Goal: Information Seeking & Learning: Understand process/instructions

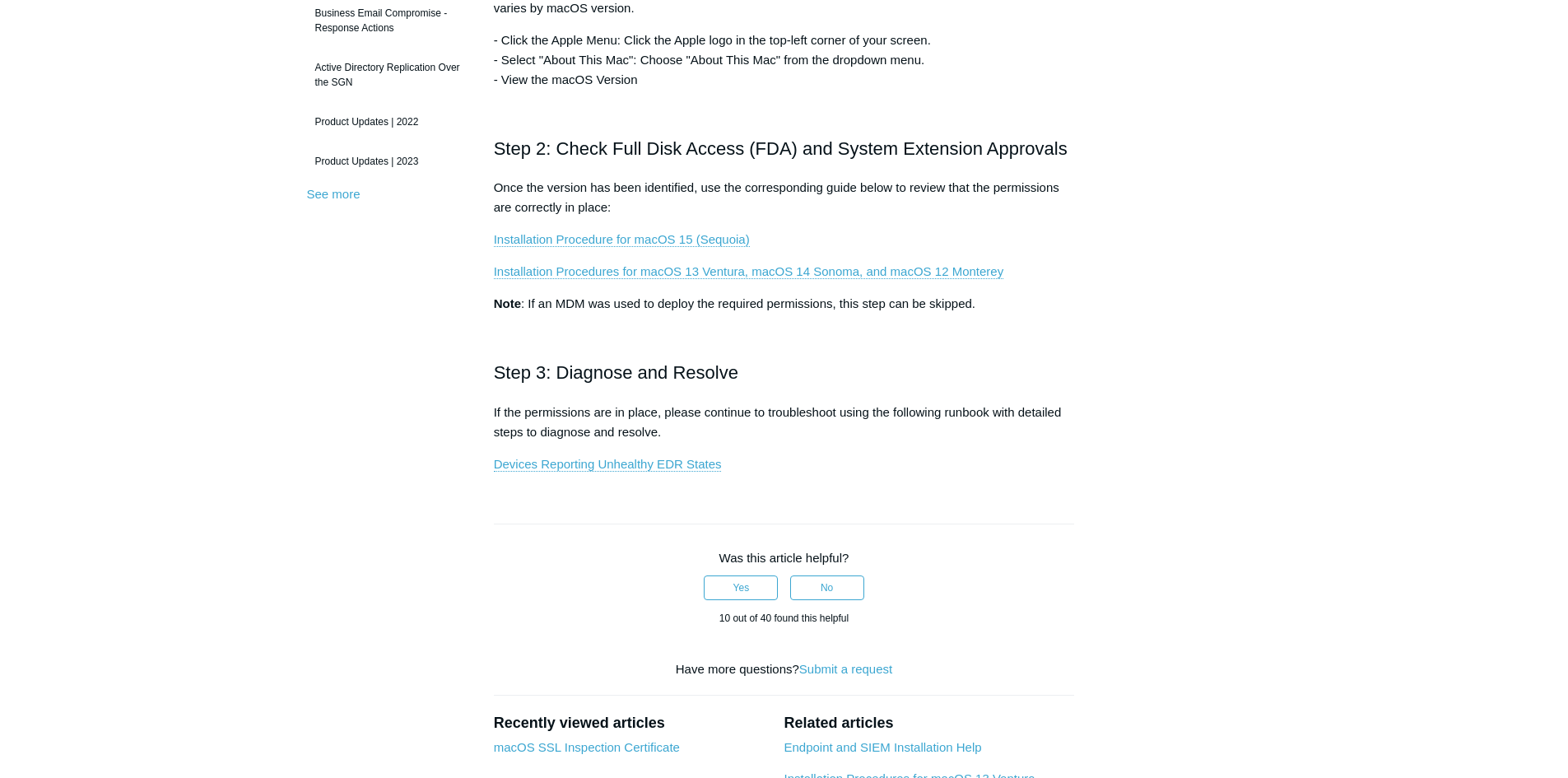
scroll to position [494, 0]
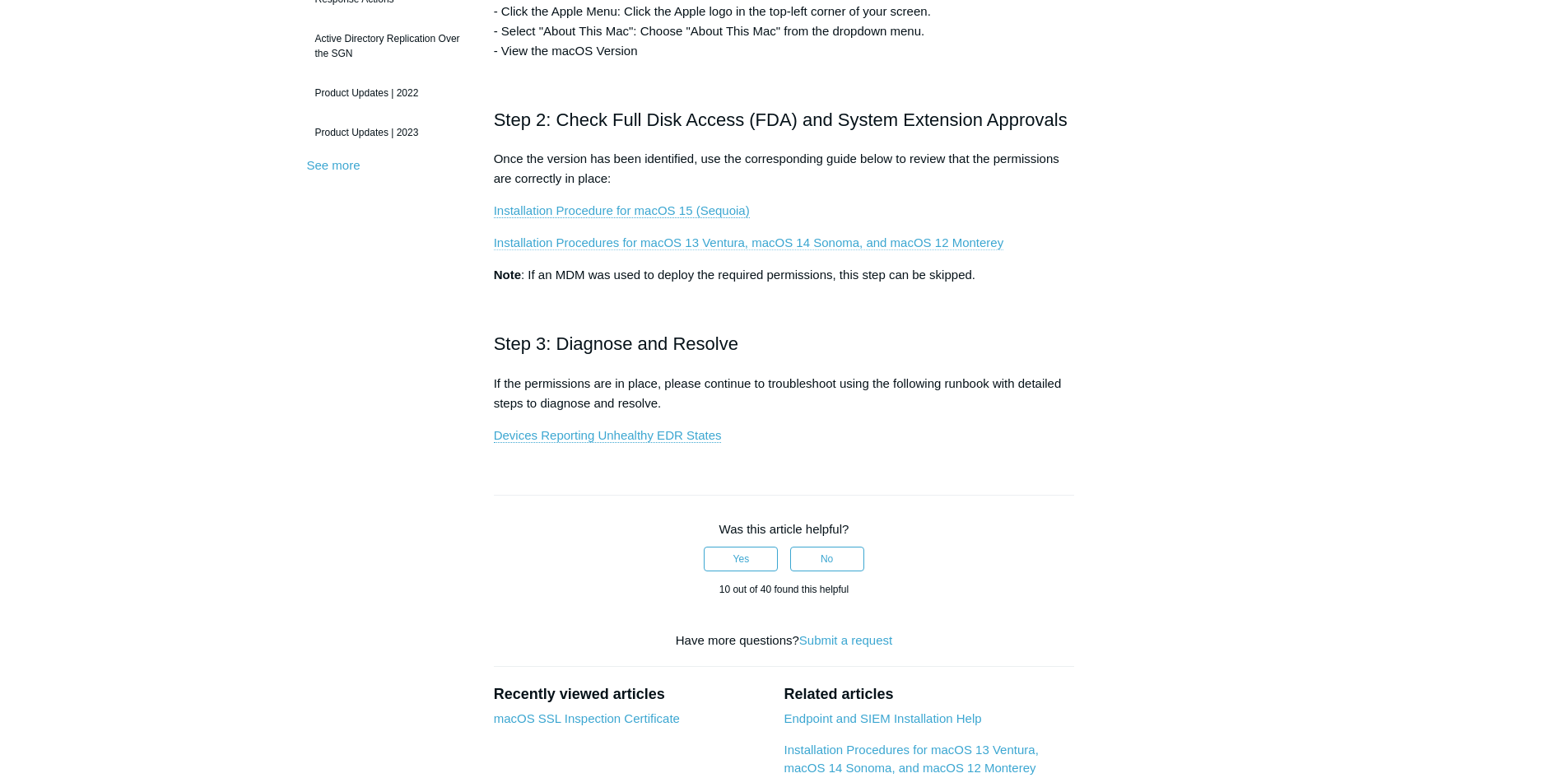
click at [660, 245] on link "Installation Procedures for macOS 13 Ventura, macOS 14 Sonoma, and macOS 12 Mon…" at bounding box center [749, 243] width 510 height 15
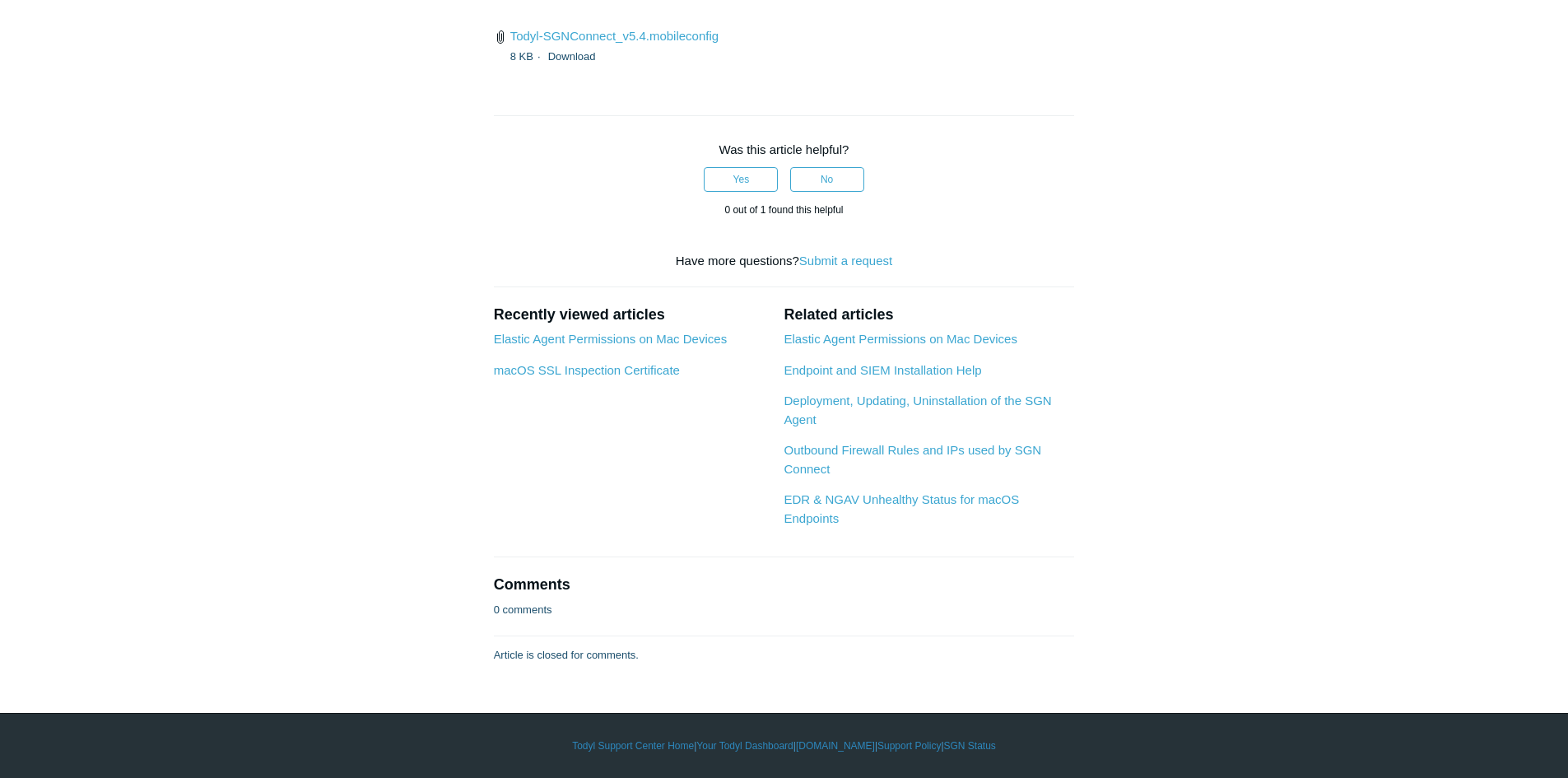
scroll to position [5515, 0]
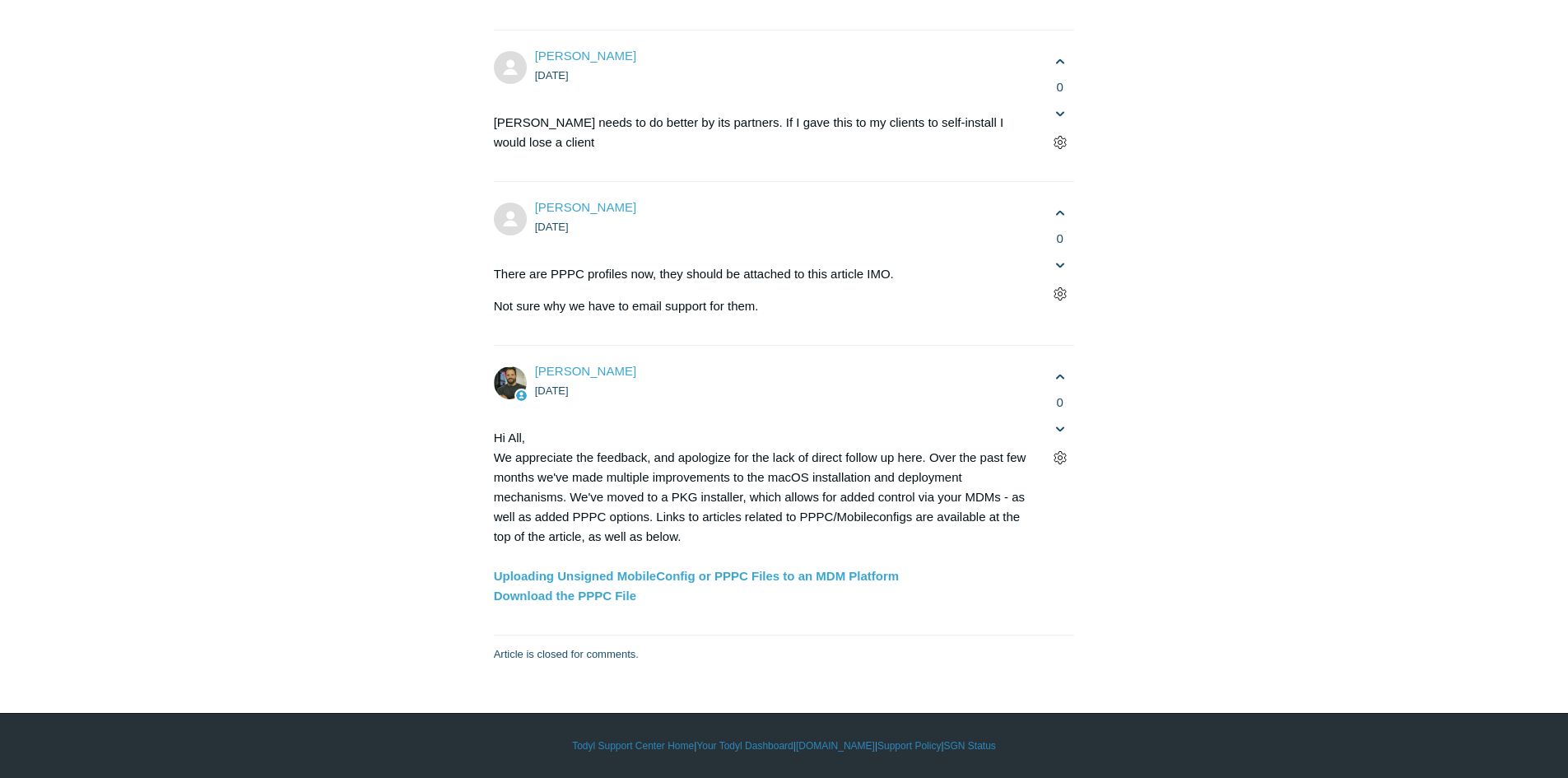
scroll to position [4856, 0]
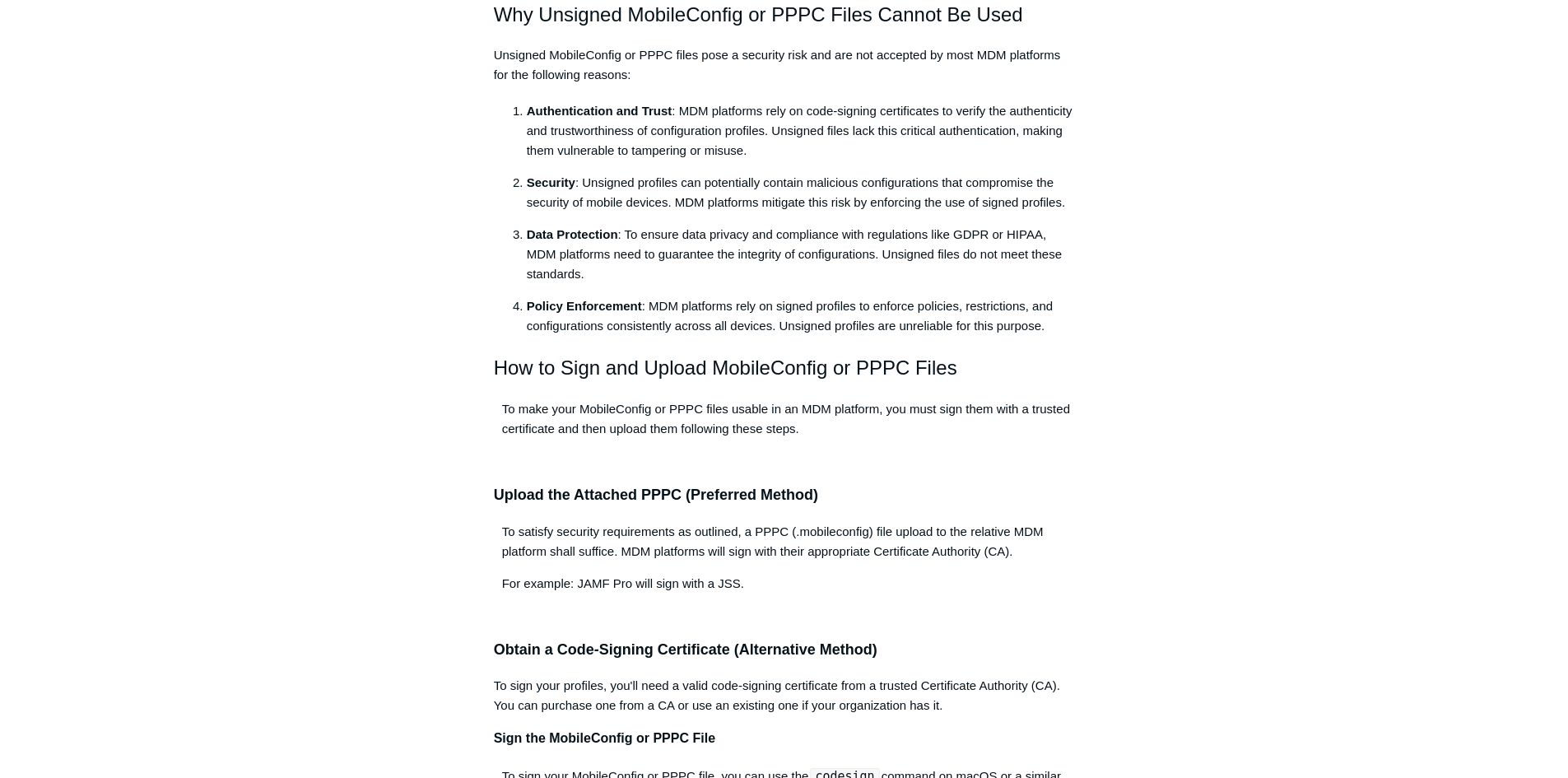
scroll to position [576, 0]
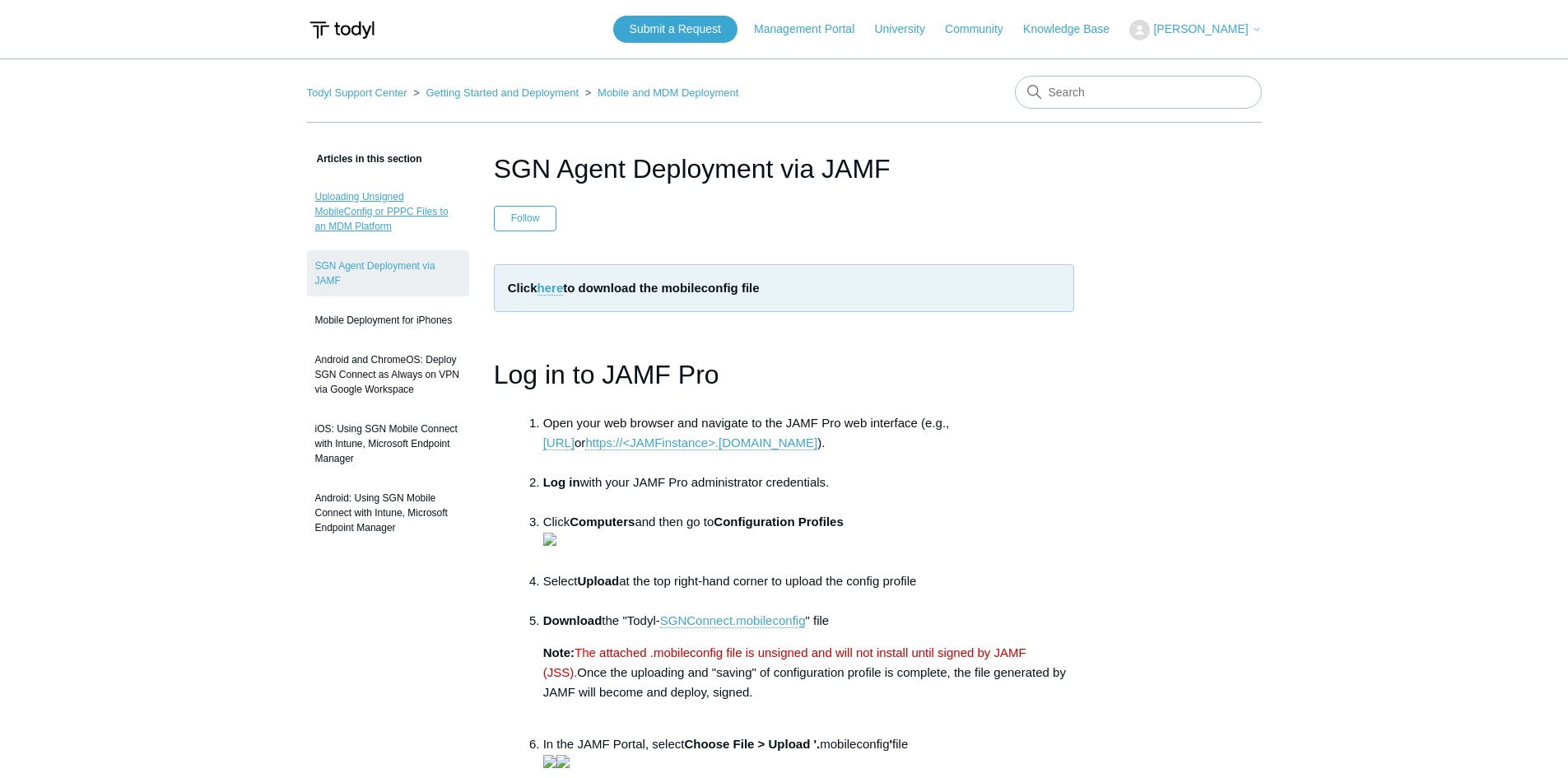
click at [399, 217] on link "Uploading Unsigned MobileConfig or PPPC Files to an MDM Platform" at bounding box center [388, 211] width 162 height 61
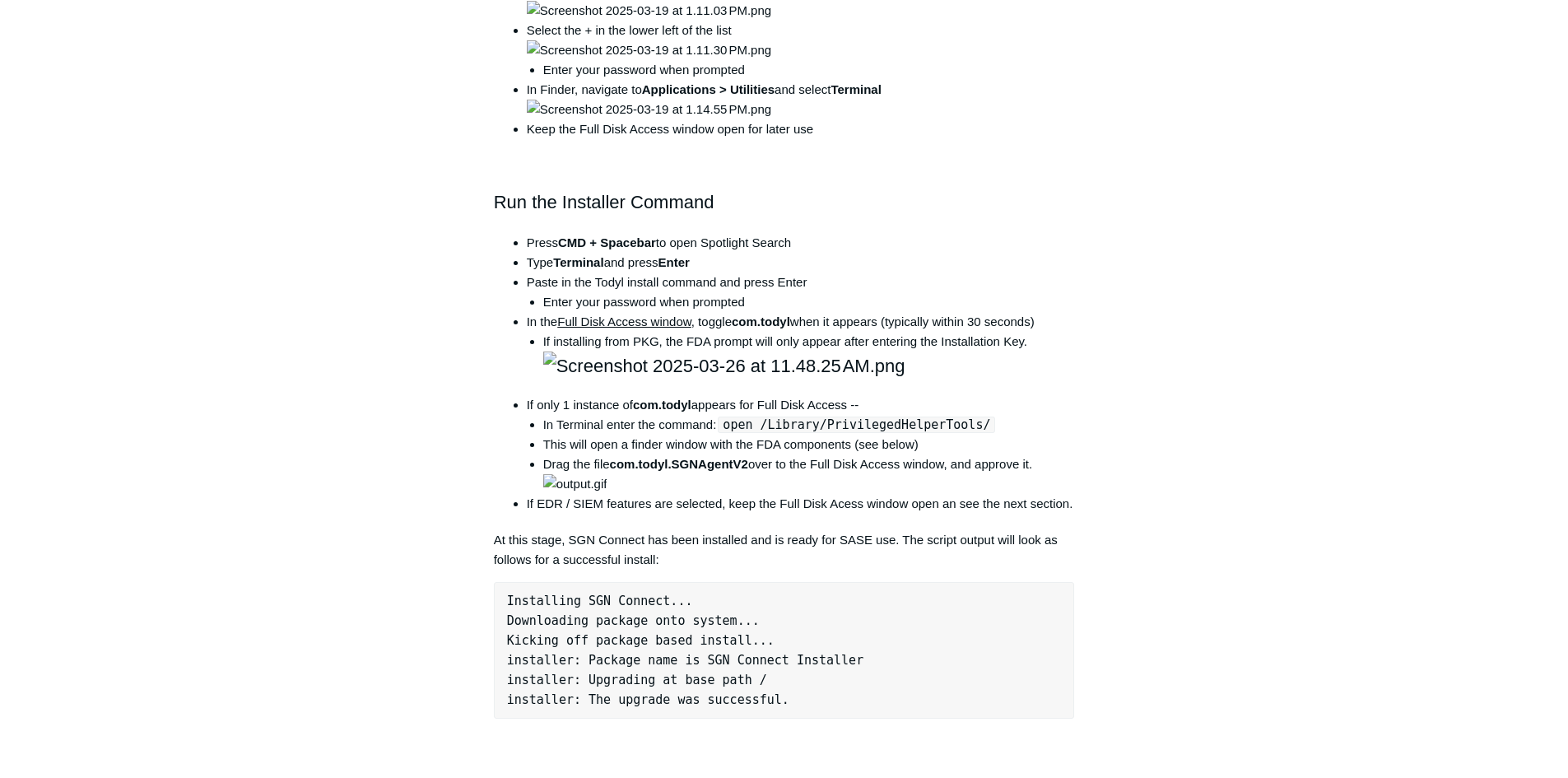
scroll to position [1235, 0]
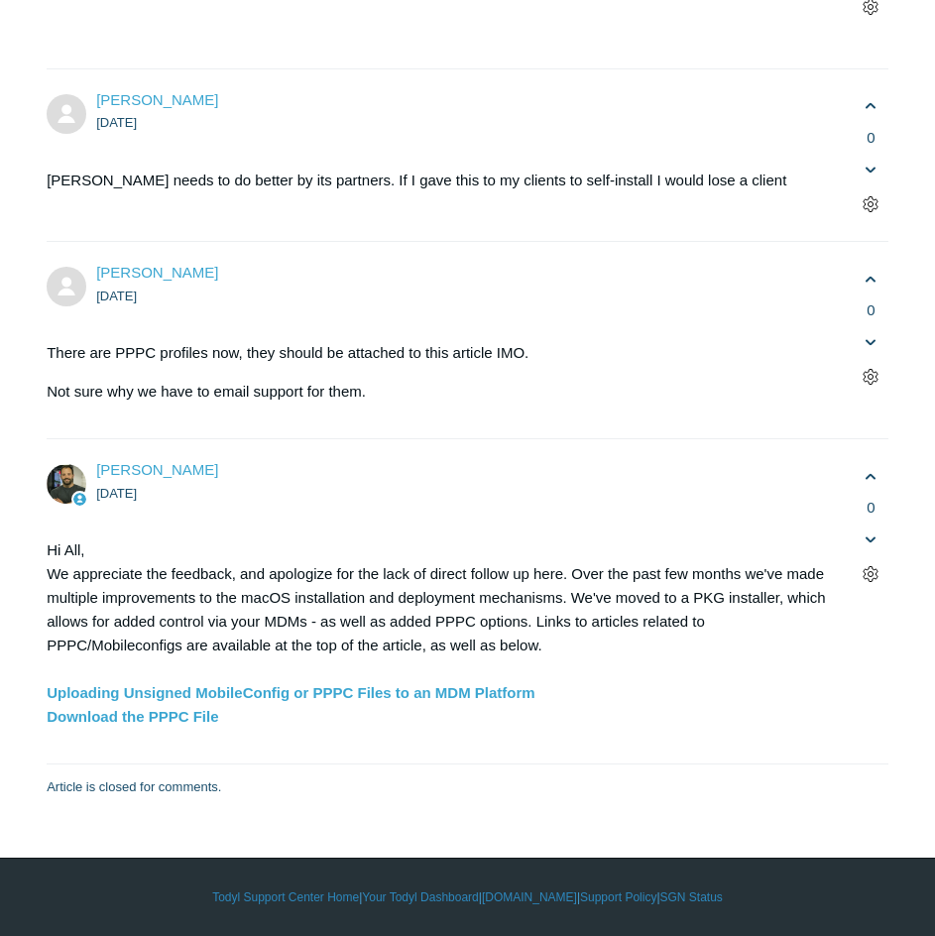
scroll to position [6245, 0]
drag, startPoint x: 671, startPoint y: 504, endPoint x: 681, endPoint y: 474, distance: 31.3
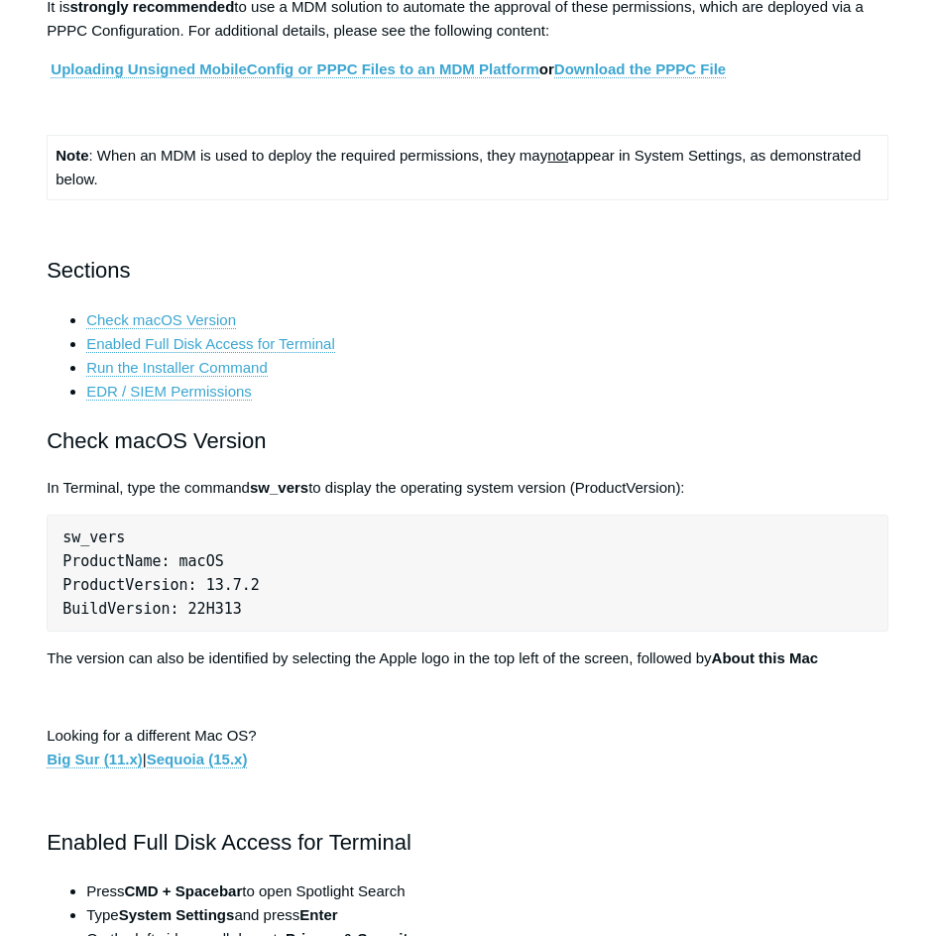
scroll to position [0, 0]
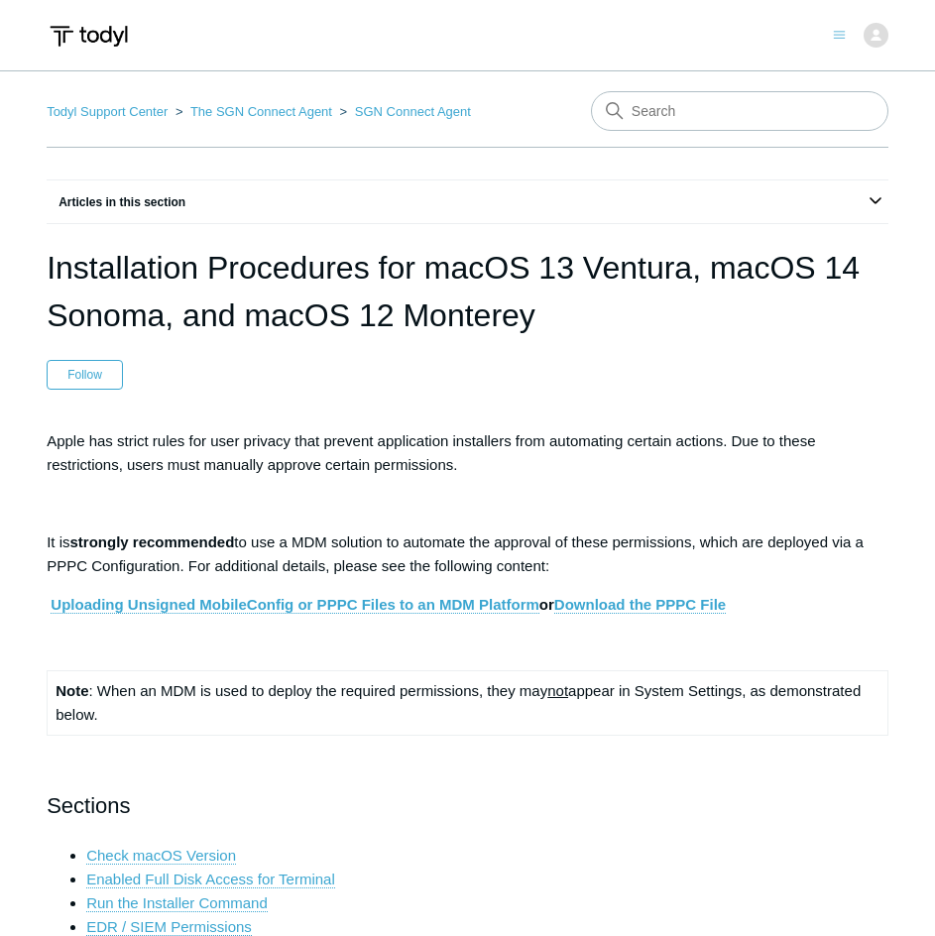
drag, startPoint x: 50, startPoint y: 264, endPoint x: 755, endPoint y: 313, distance: 707.6
click at [759, 311] on h1 "Installation Procedures for macOS 13 Ventura, macOS 14 Sonoma, and macOS 12 Mon…" at bounding box center [468, 291] width 842 height 95
copy h1 "Installation Procedures for macOS 13 Ventura, macOS 14 Sonoma, and macOS 12 Mon…"
click at [311, 494] on p at bounding box center [468, 504] width 842 height 24
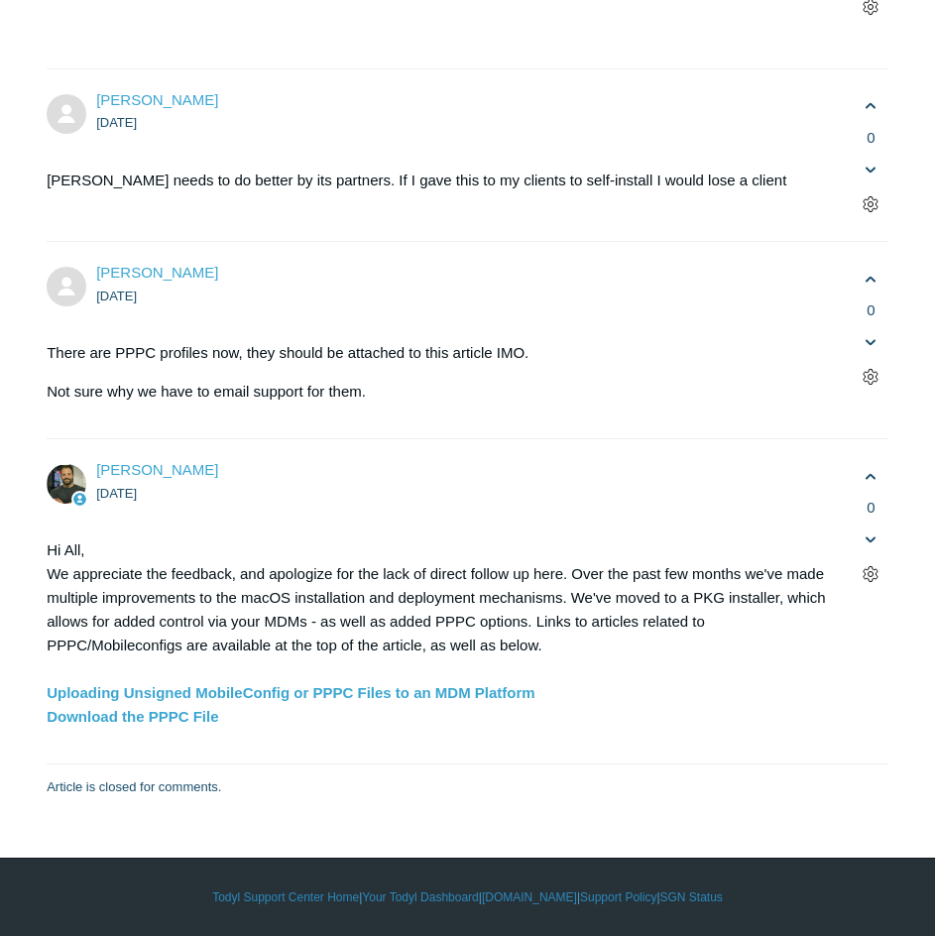
scroll to position [6146, 0]
drag, startPoint x: 48, startPoint y: 85, endPoint x: 442, endPoint y: 740, distance: 764.0
copy div "Enabled Full Disk Access for Terminal Press CMD + Spacebar to open Spotlight Se…"
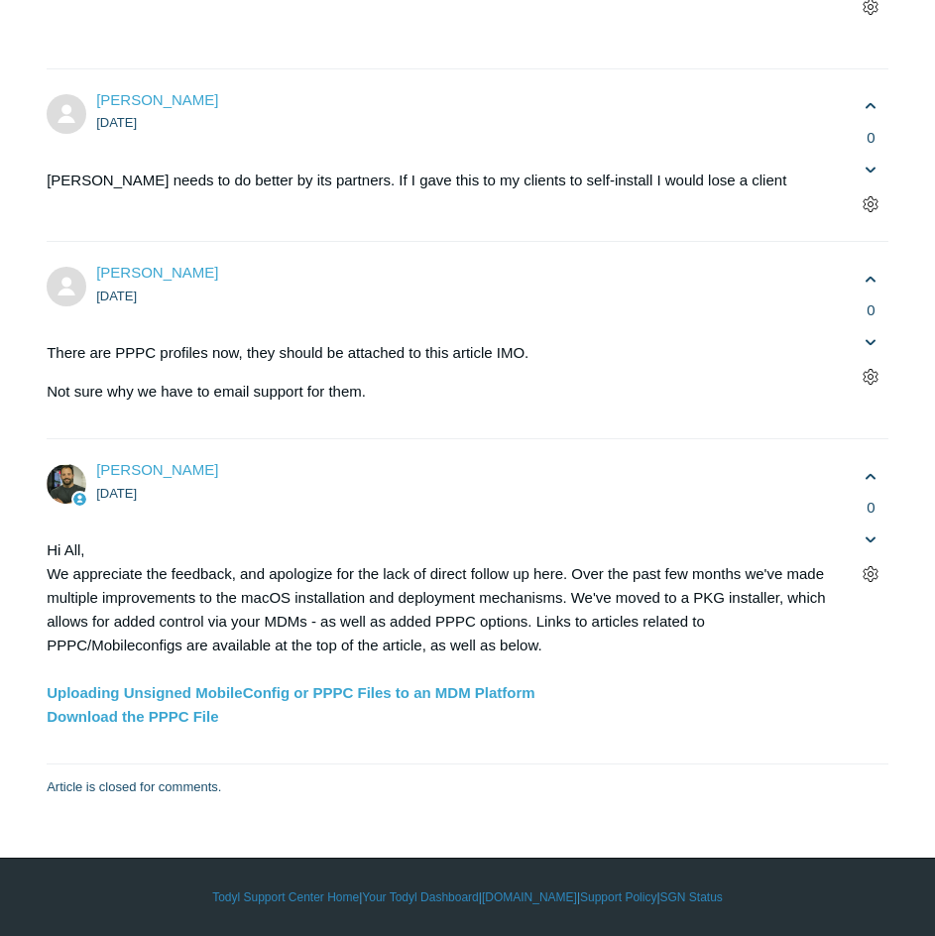
scroll to position [6642, 0]
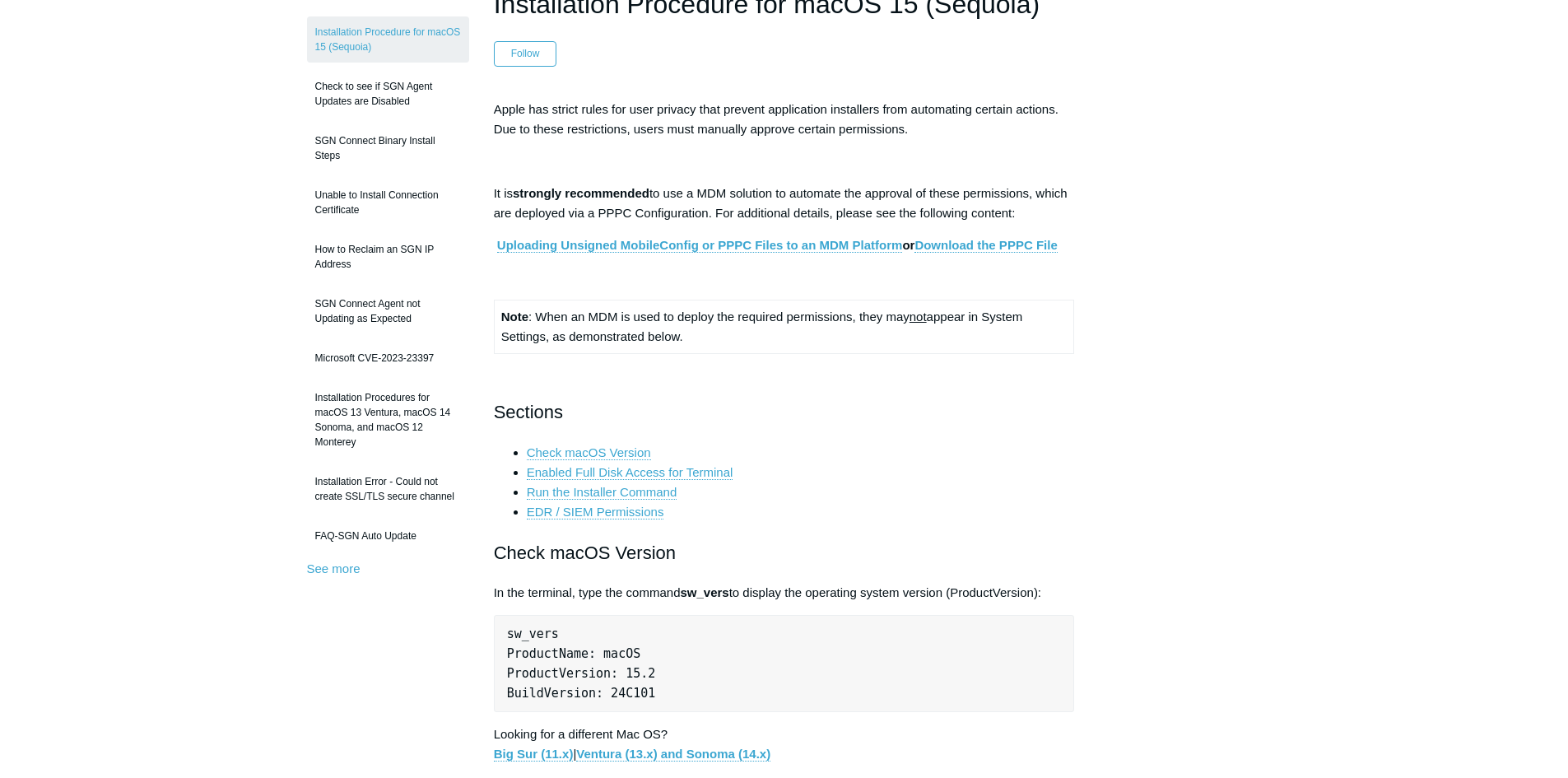
scroll to position [82, 0]
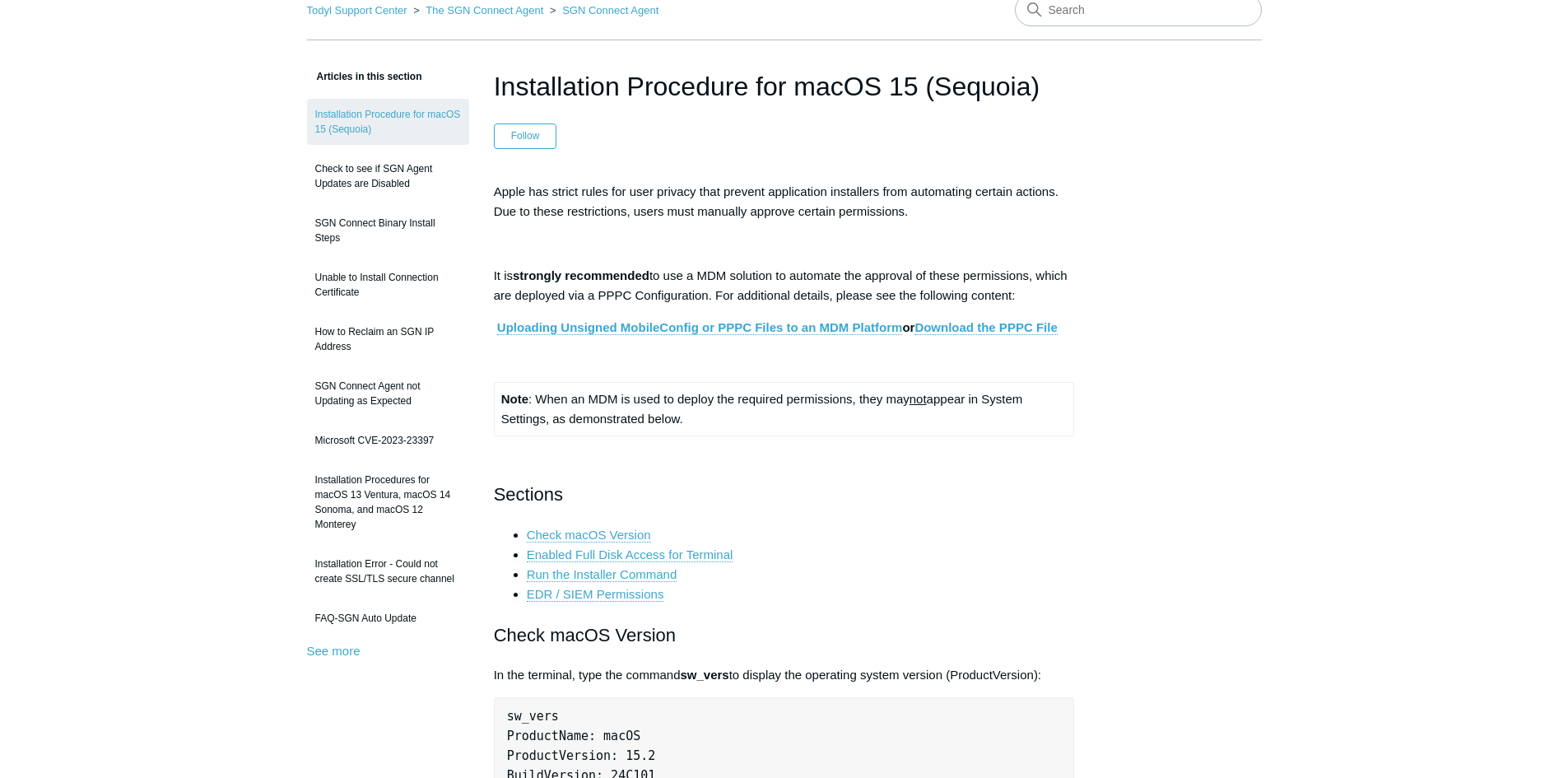
click at [823, 81] on h1 "Installation Procedure for macOS 15 (Sequoia)" at bounding box center [785, 86] width 581 height 40
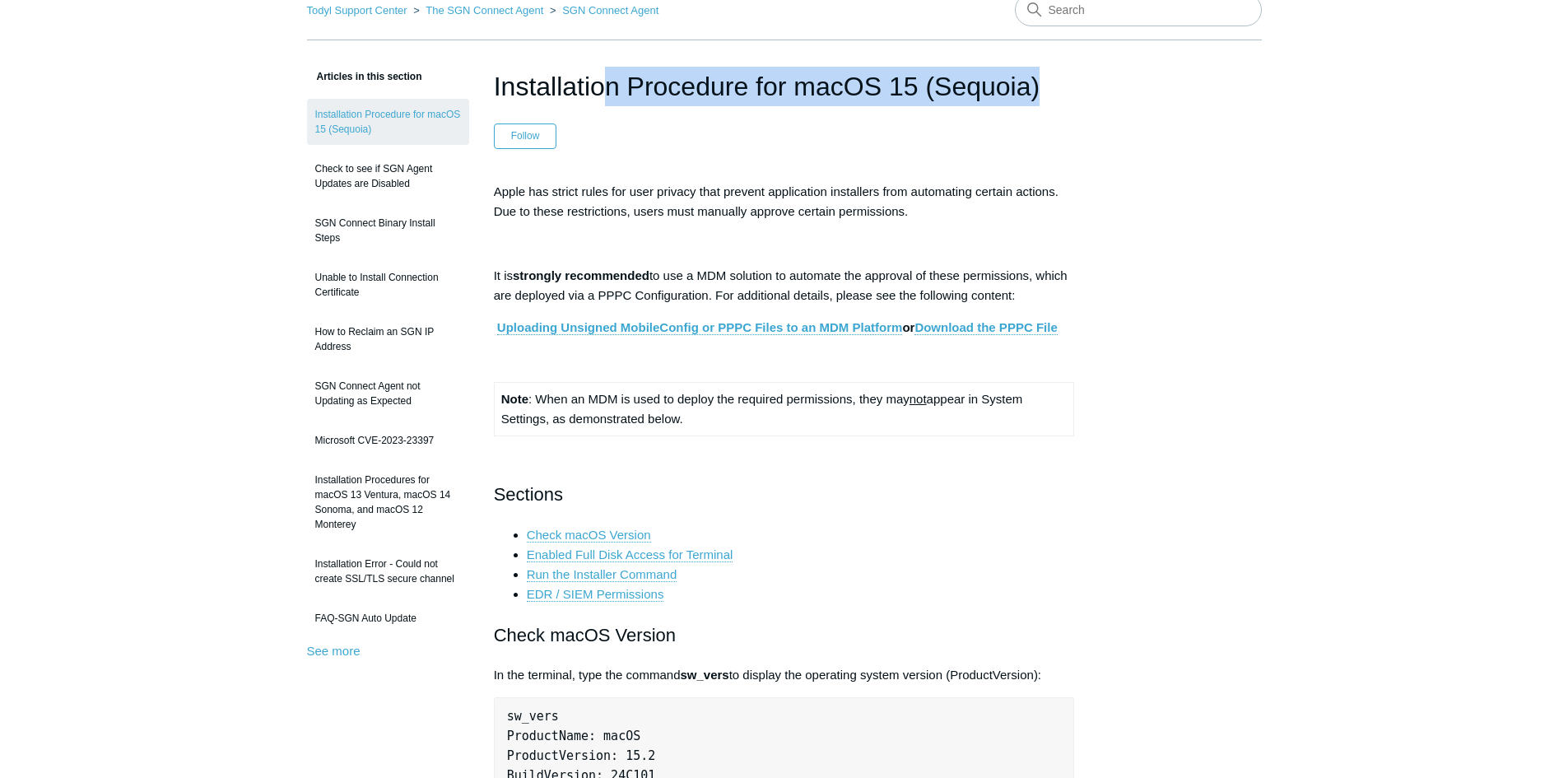
click at [823, 81] on h1 "Installation Procedure for macOS 15 (Sequoia)" at bounding box center [785, 86] width 581 height 40
copy header "Installation Procedure for macOS 15 (Sequoia)"
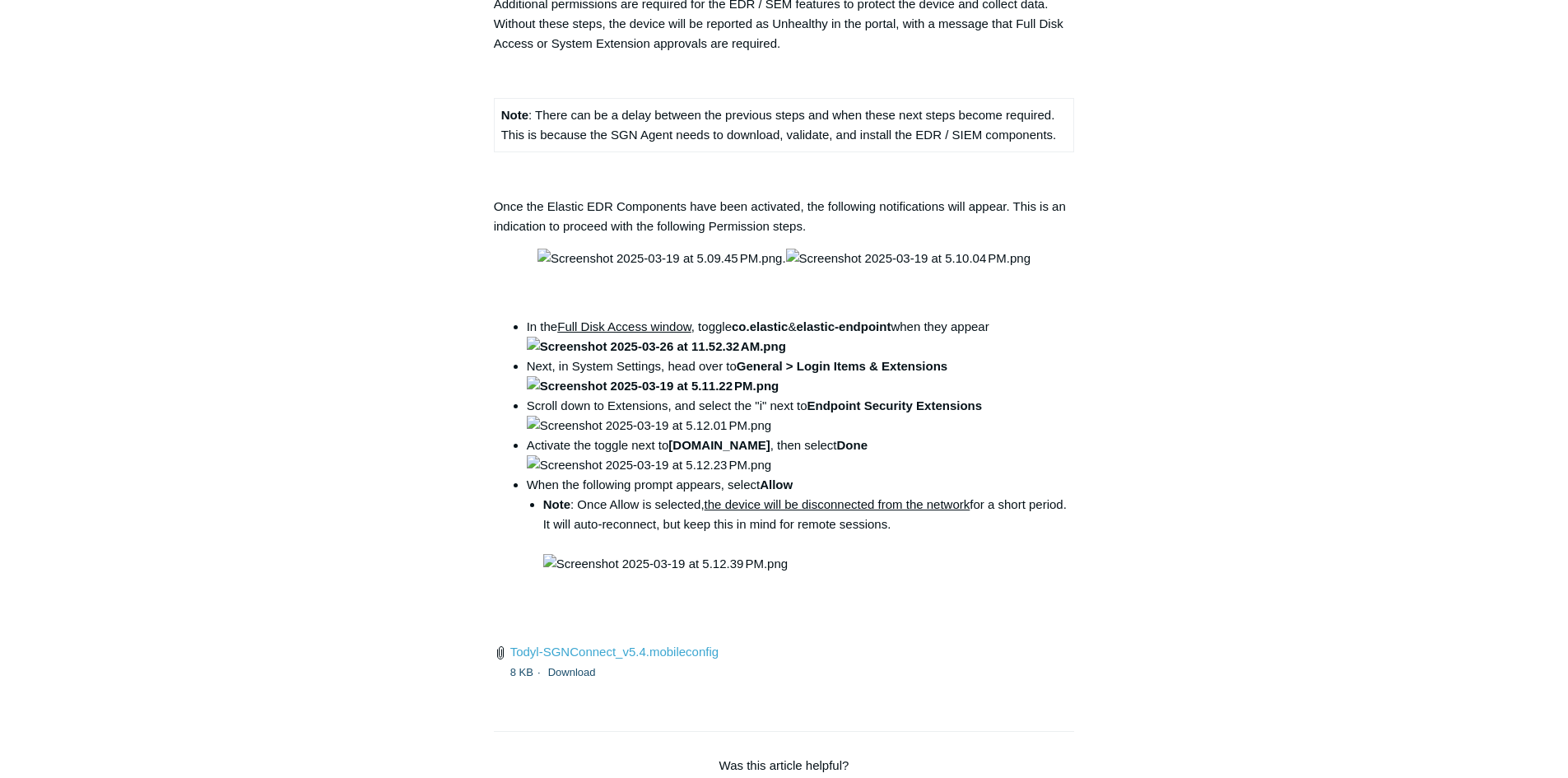
scroll to position [1975, 0]
drag, startPoint x: 497, startPoint y: 112, endPoint x: 1011, endPoint y: 286, distance: 542.7
copy div "Enabled Full Disk Access for Terminal Press CMD + Spacebar to open Spotlight Se…"
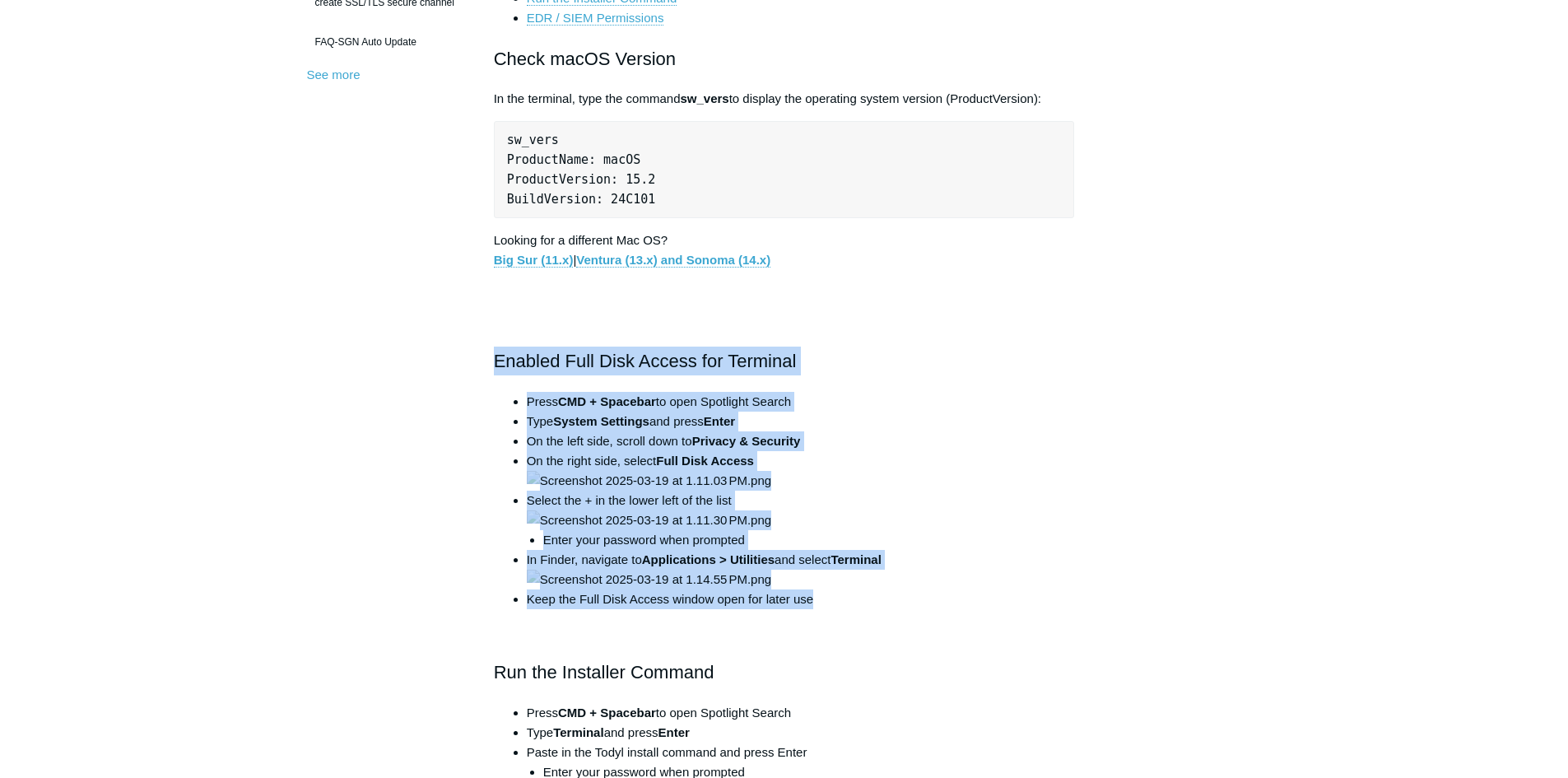
drag, startPoint x: 1287, startPoint y: 413, endPoint x: 1273, endPoint y: 414, distance: 14.0
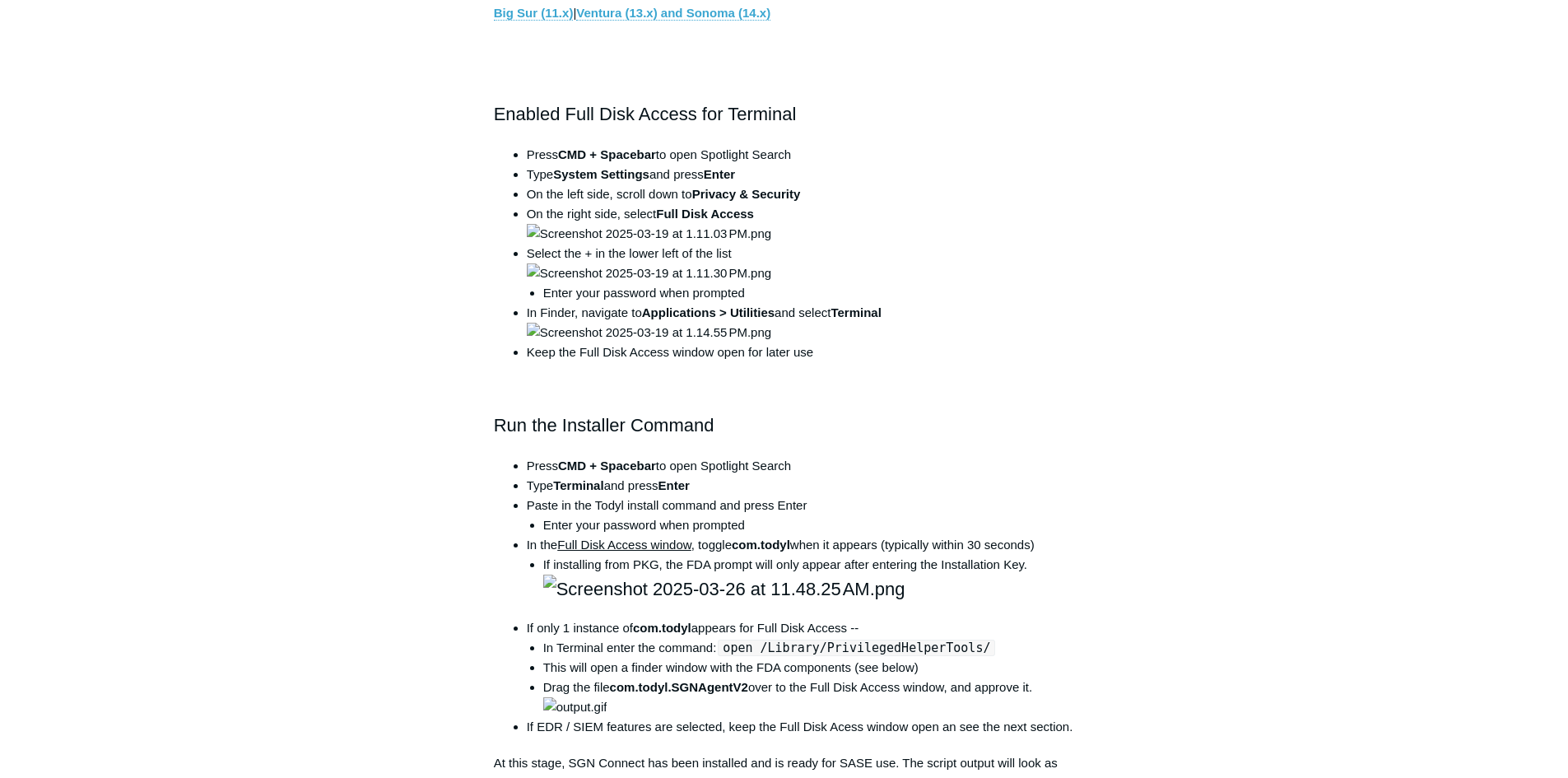
scroll to position [988, 0]
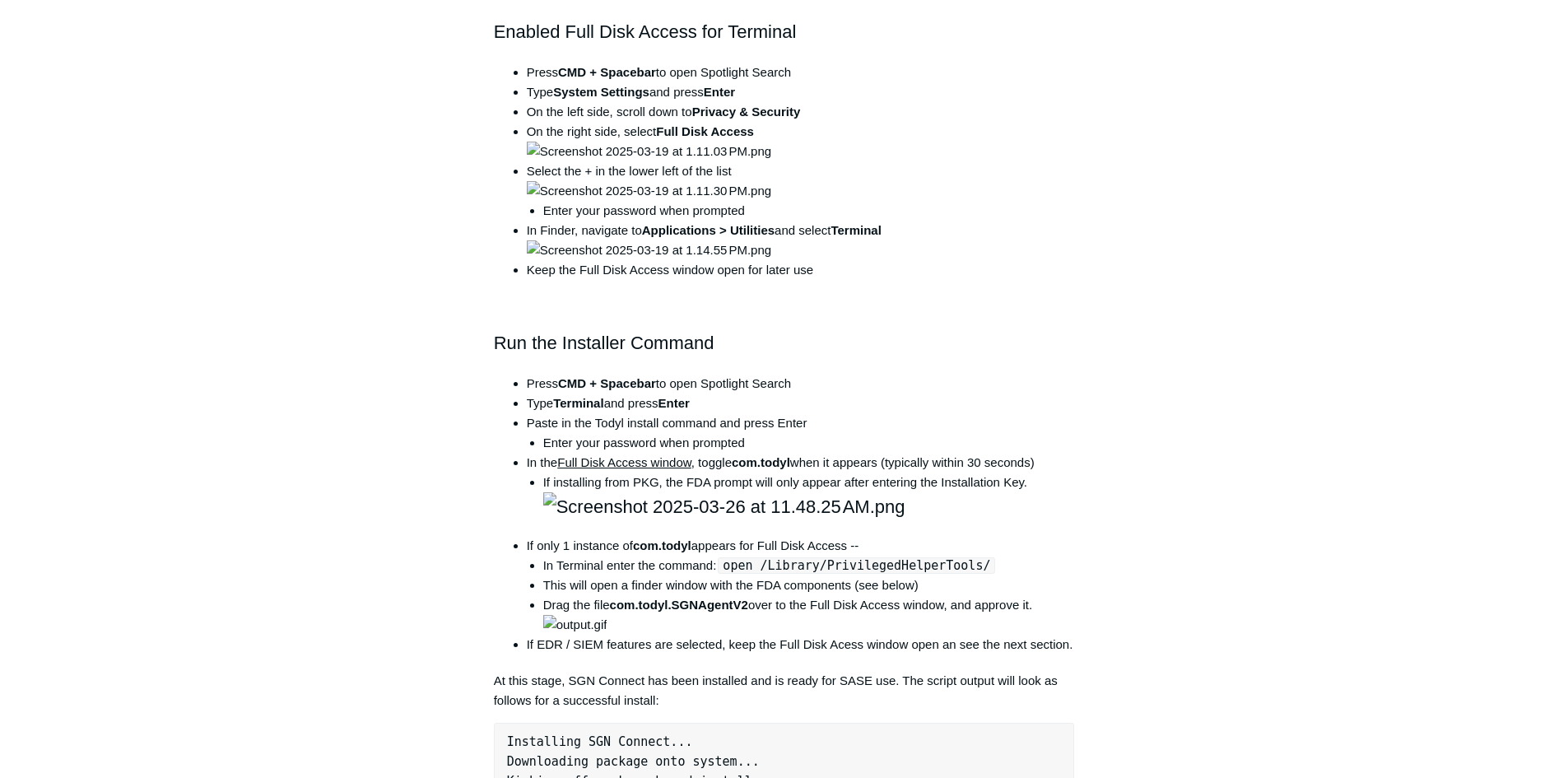
click at [772, 161] on img at bounding box center [649, 152] width 244 height 20
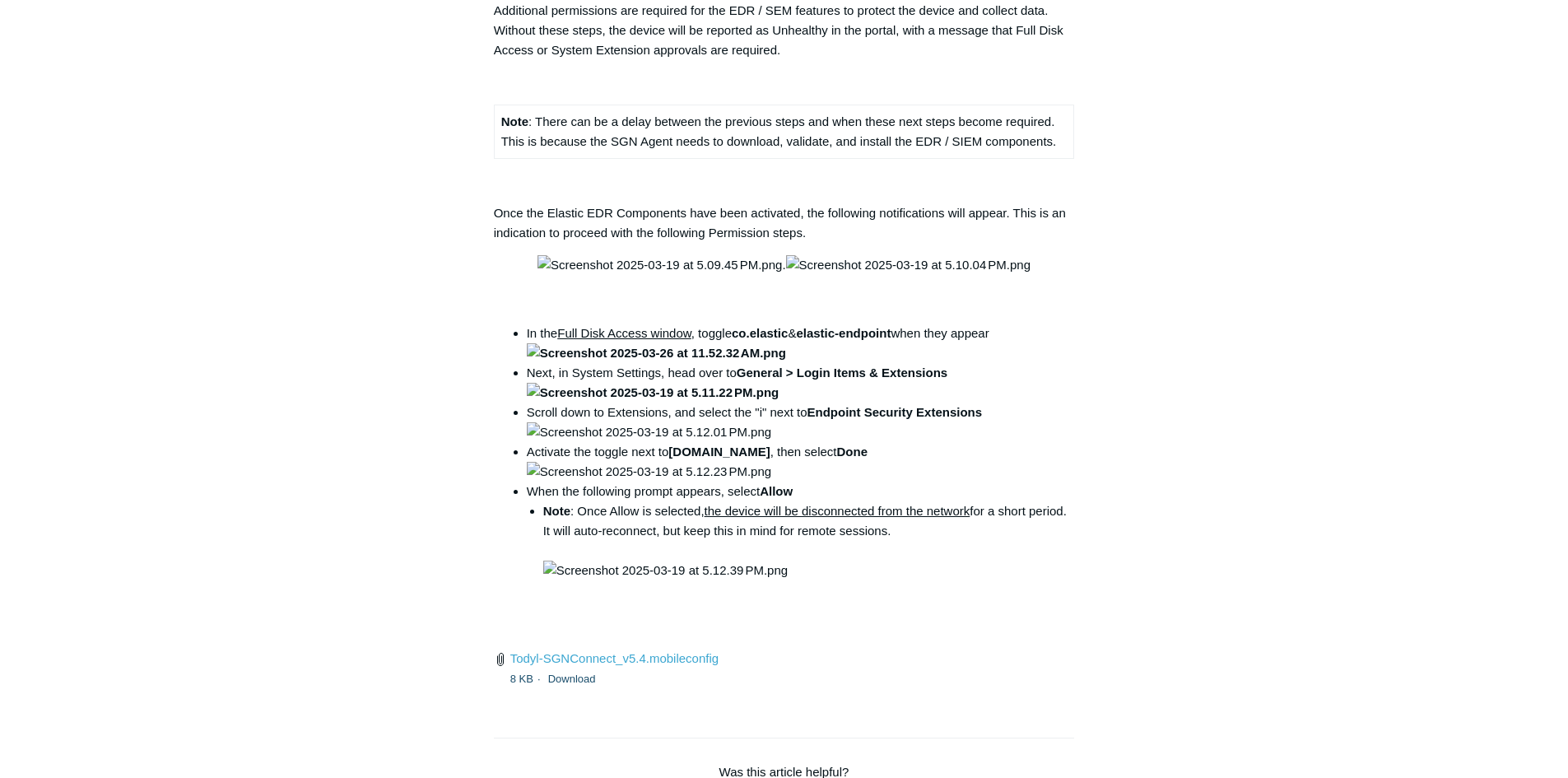
scroll to position [1975, 0]
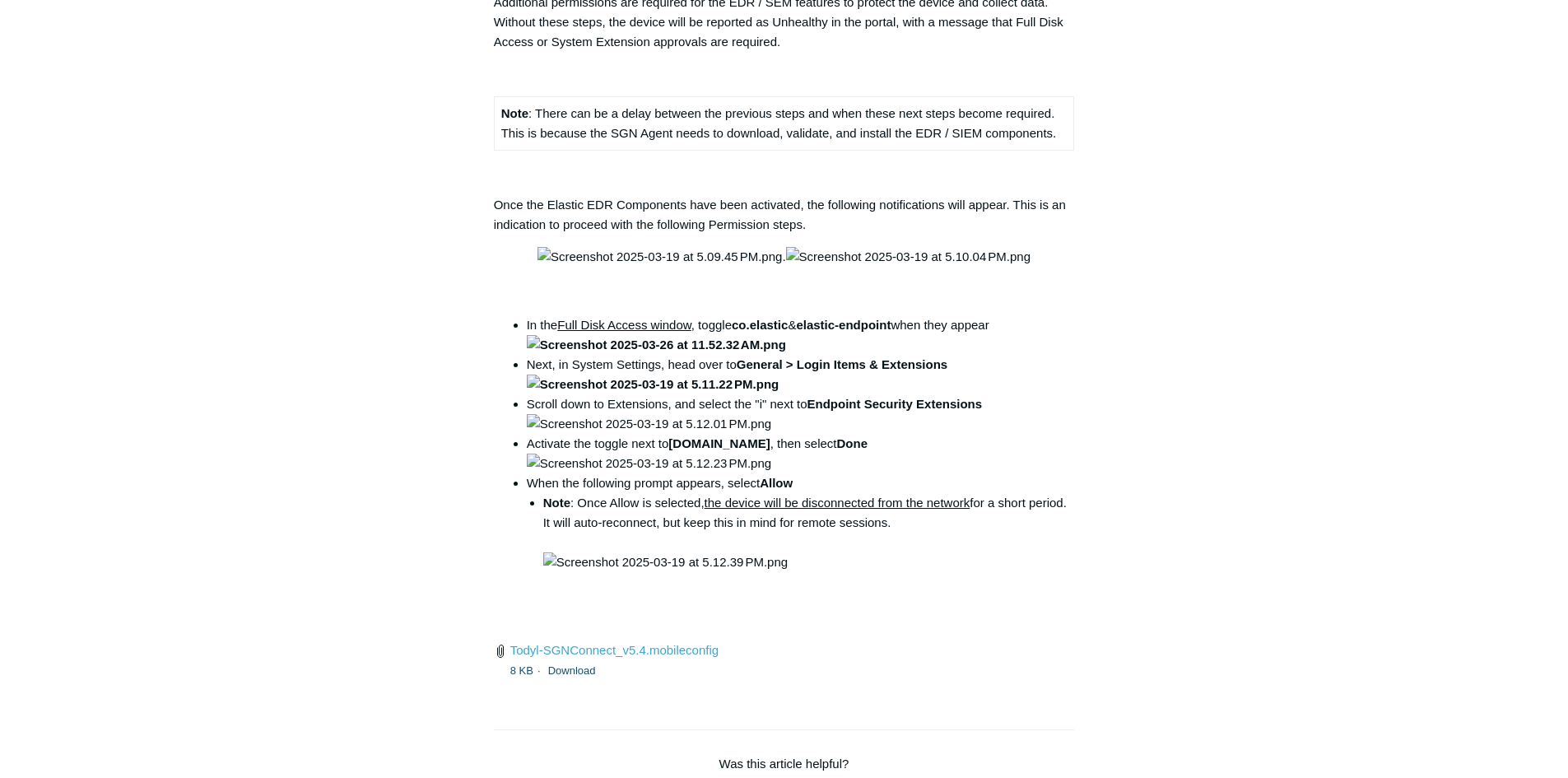
copy div "Run the Installer Command"
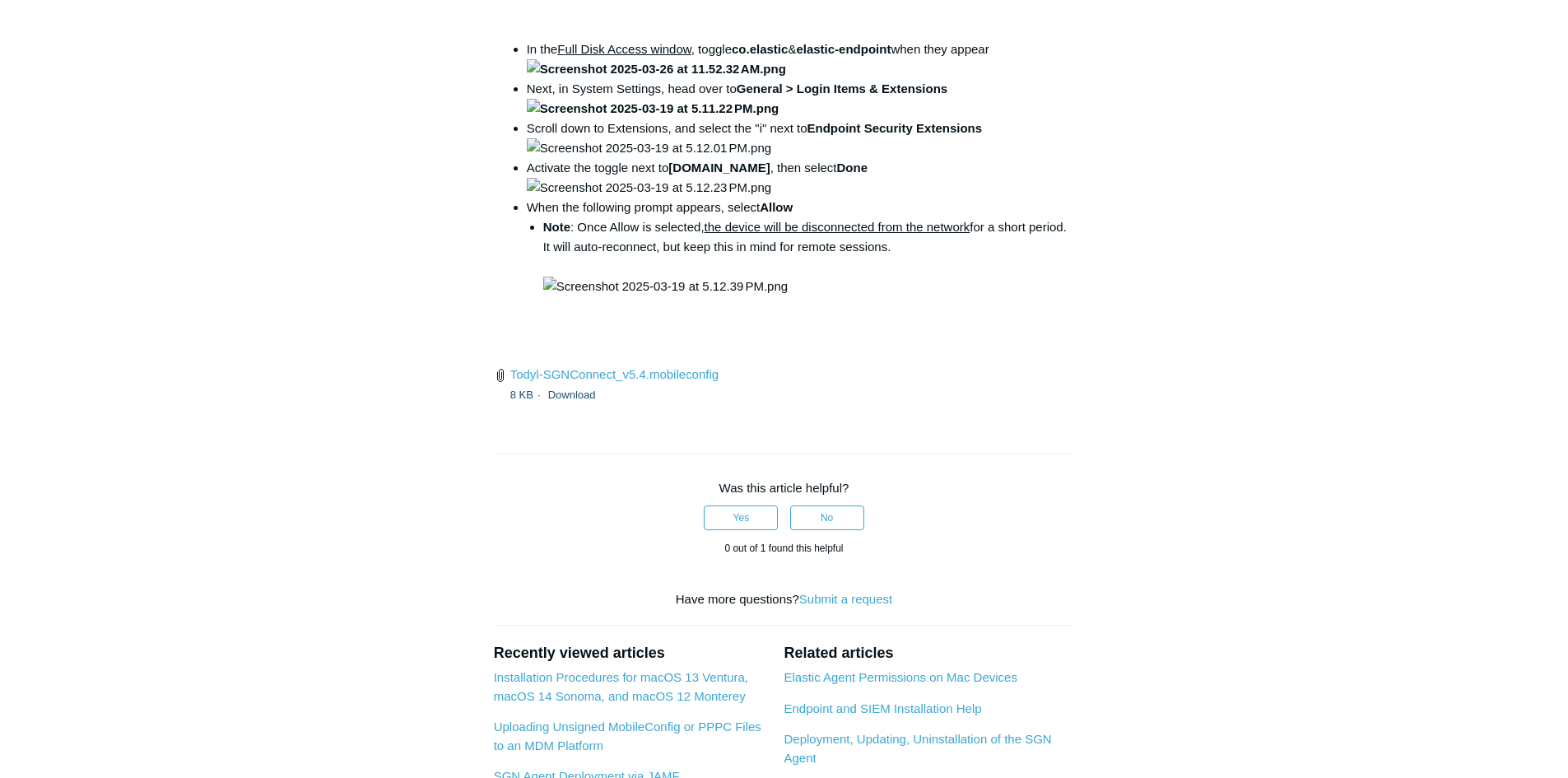
scroll to position [2223, 0]
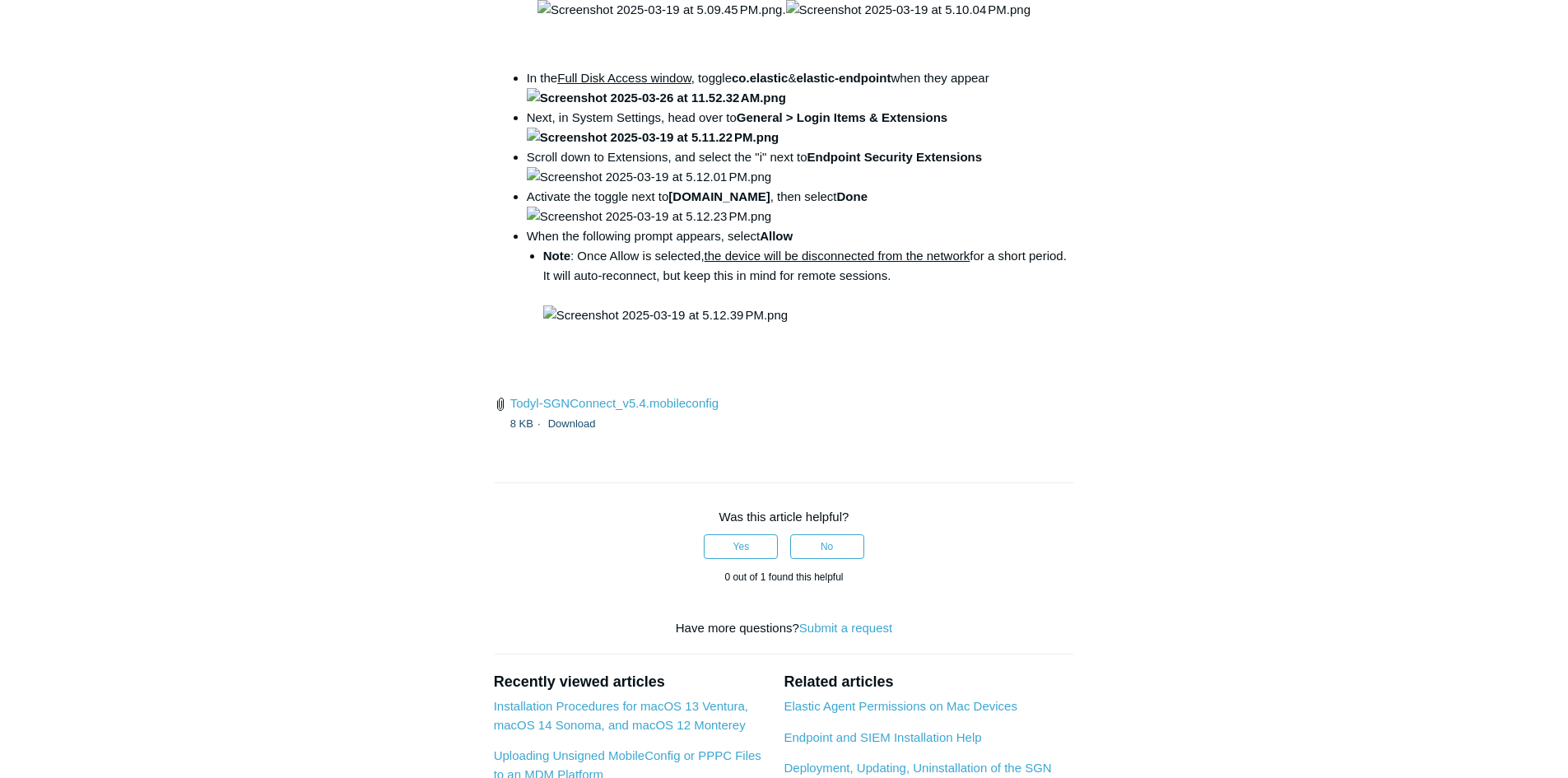
drag, startPoint x: 510, startPoint y: 151, endPoint x: 1026, endPoint y: 255, distance: 526.4
copy ul "Press CMD + Spacebar to open Spotlight Search Type Terminal and press Enter Pas…"
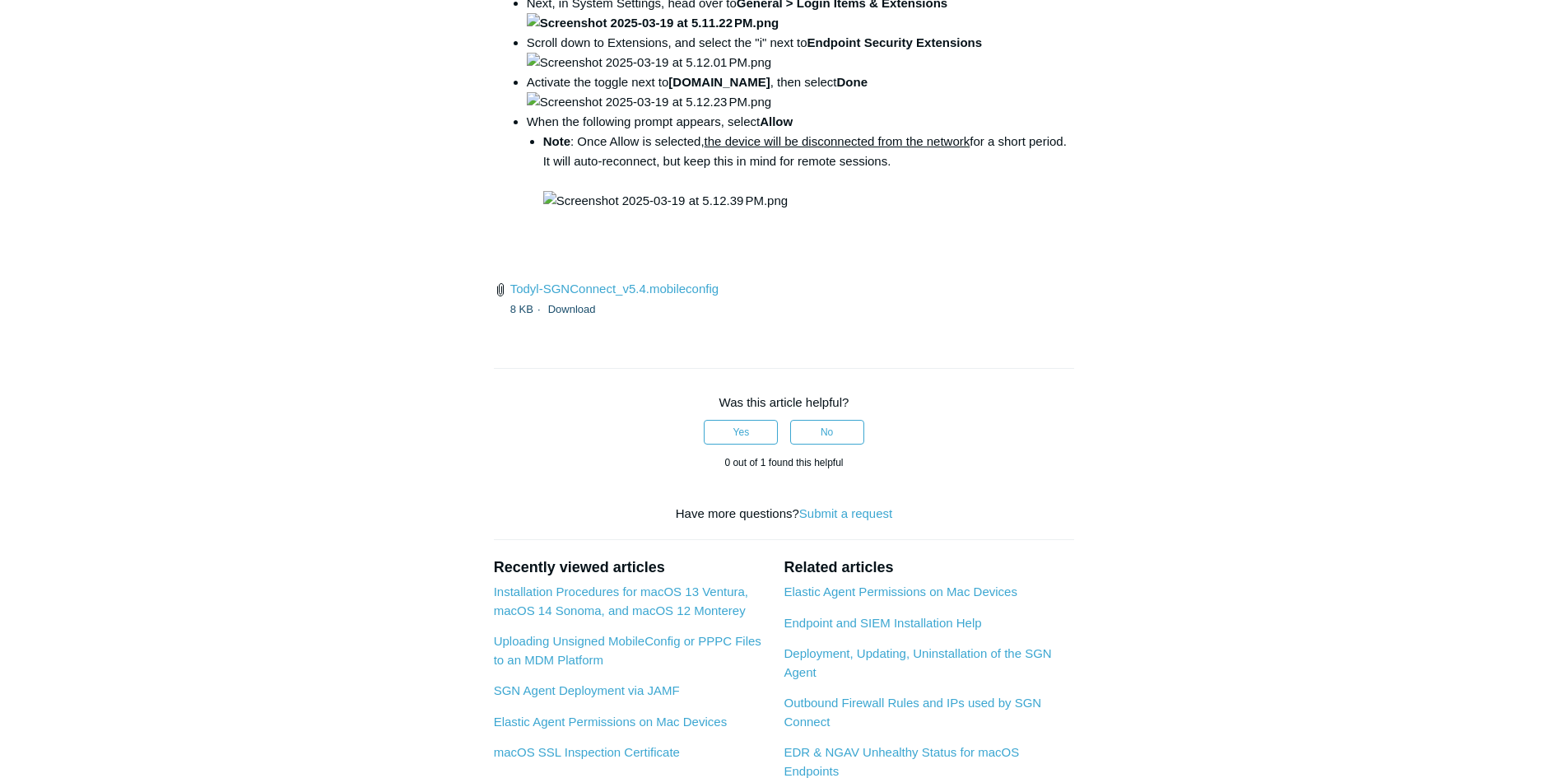
scroll to position [2552, 0]
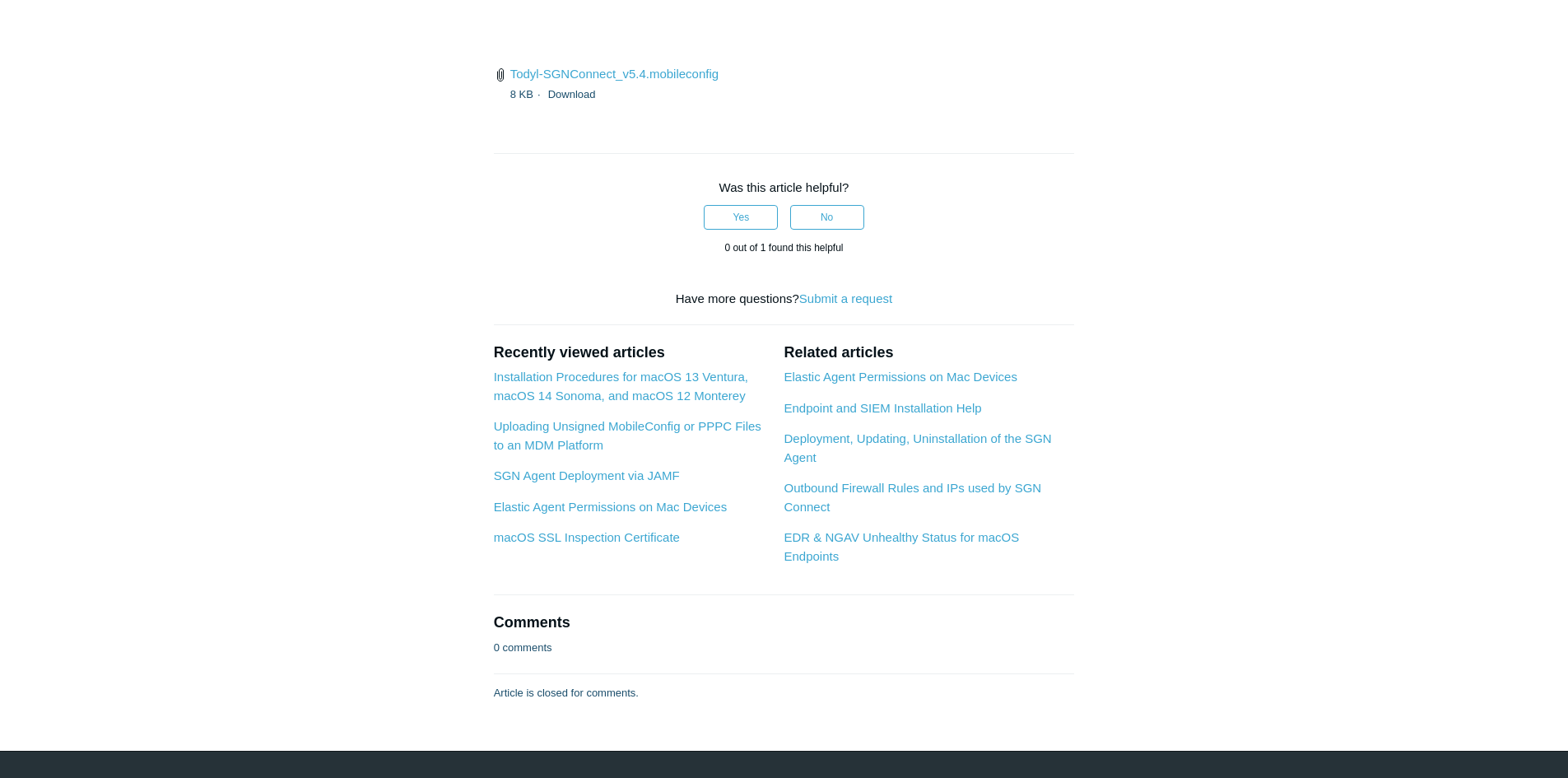
drag, startPoint x: 513, startPoint y: 199, endPoint x: 526, endPoint y: 191, distance: 15.3
drag, startPoint x: 528, startPoint y: 185, endPoint x: 1071, endPoint y: 251, distance: 547.0
copy li "f only 1 instance of com.todyl appears for Full Disk Access -- In Terminal ente…"
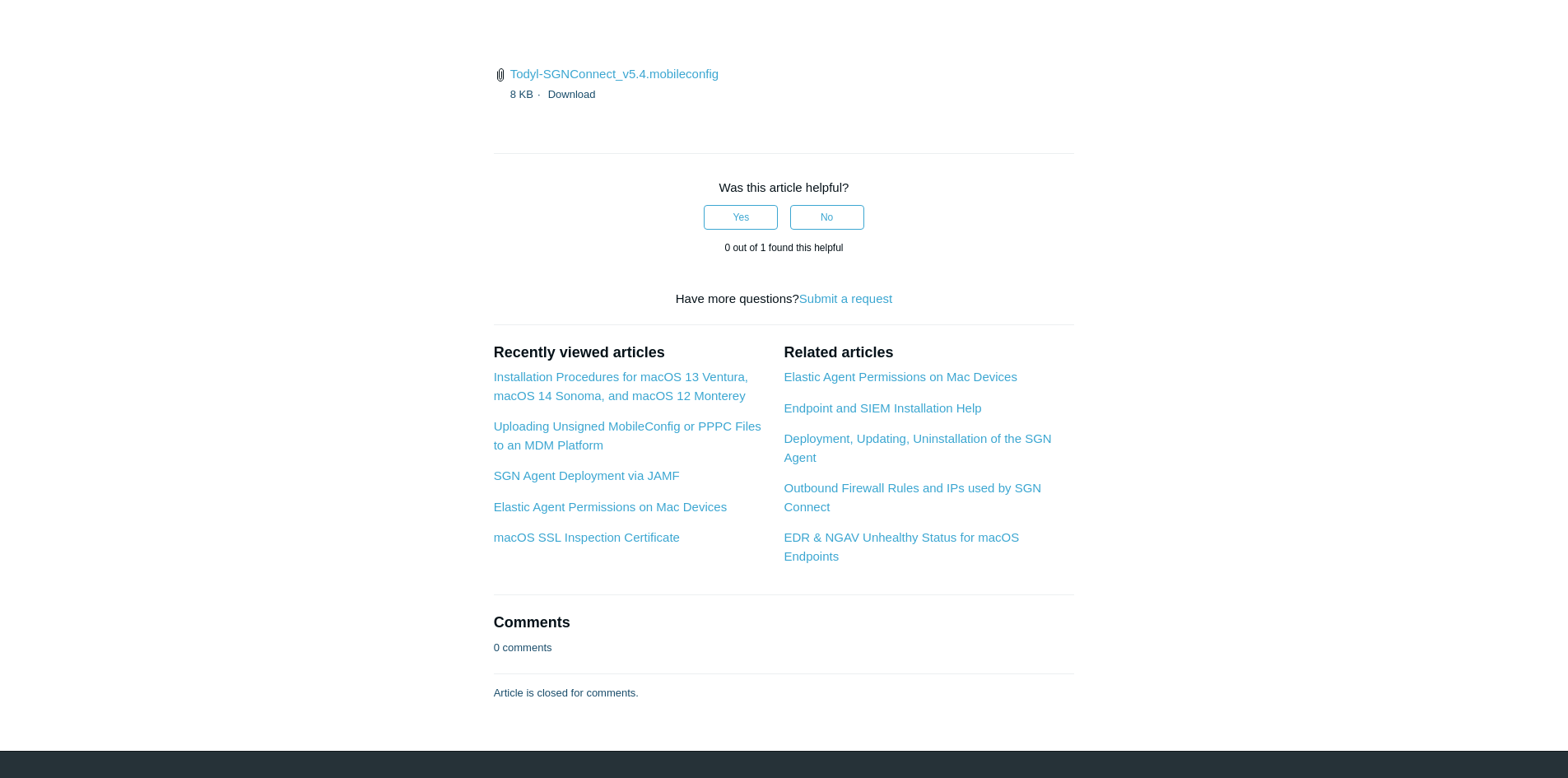
drag, startPoint x: 684, startPoint y: 555, endPoint x: 539, endPoint y: 537, distance: 146.1
drag, startPoint x: 728, startPoint y: 524, endPoint x: 742, endPoint y: 536, distance: 18.4
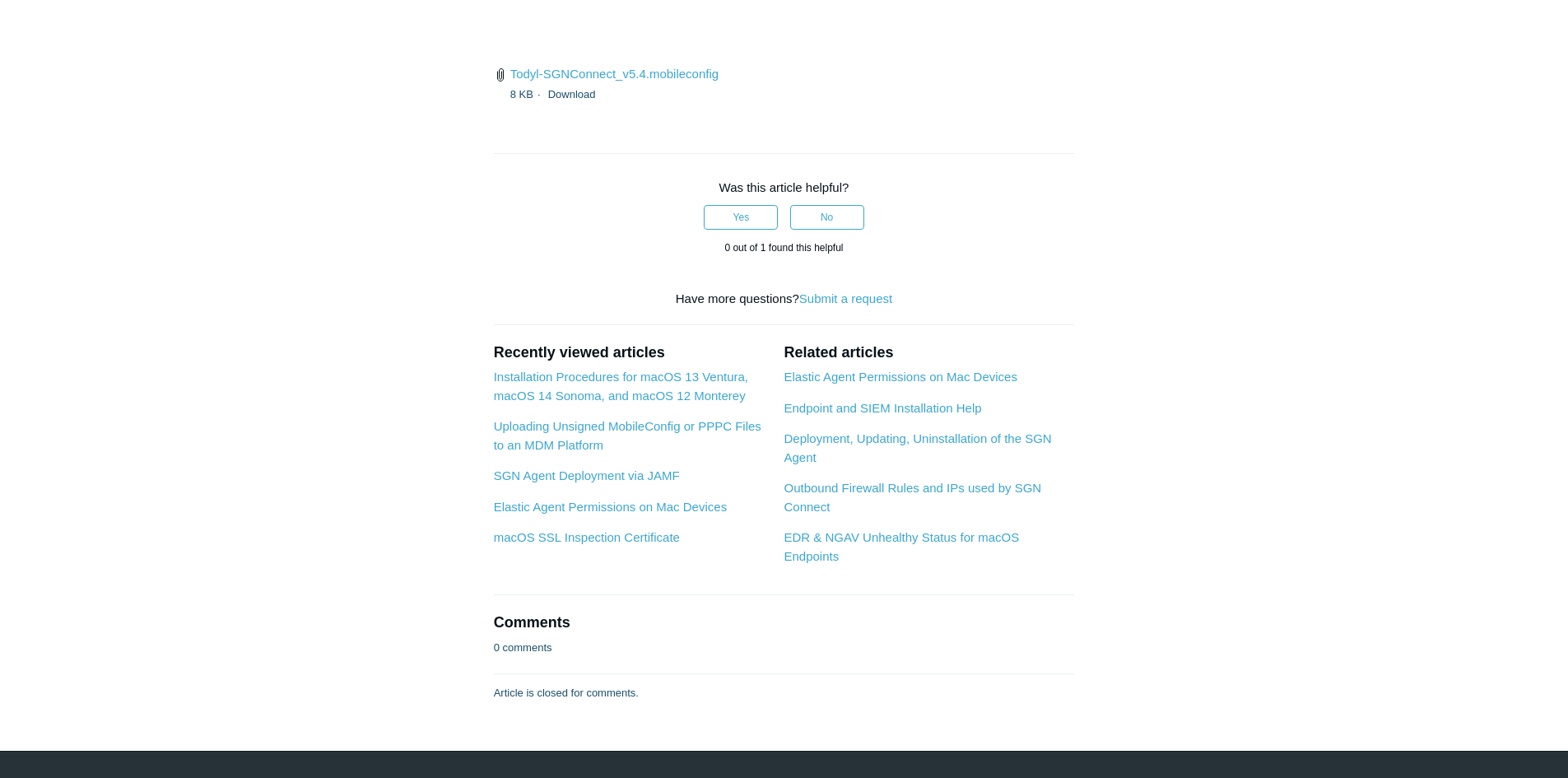
copy li "keep the Full Disk Acess window open an see the next section."
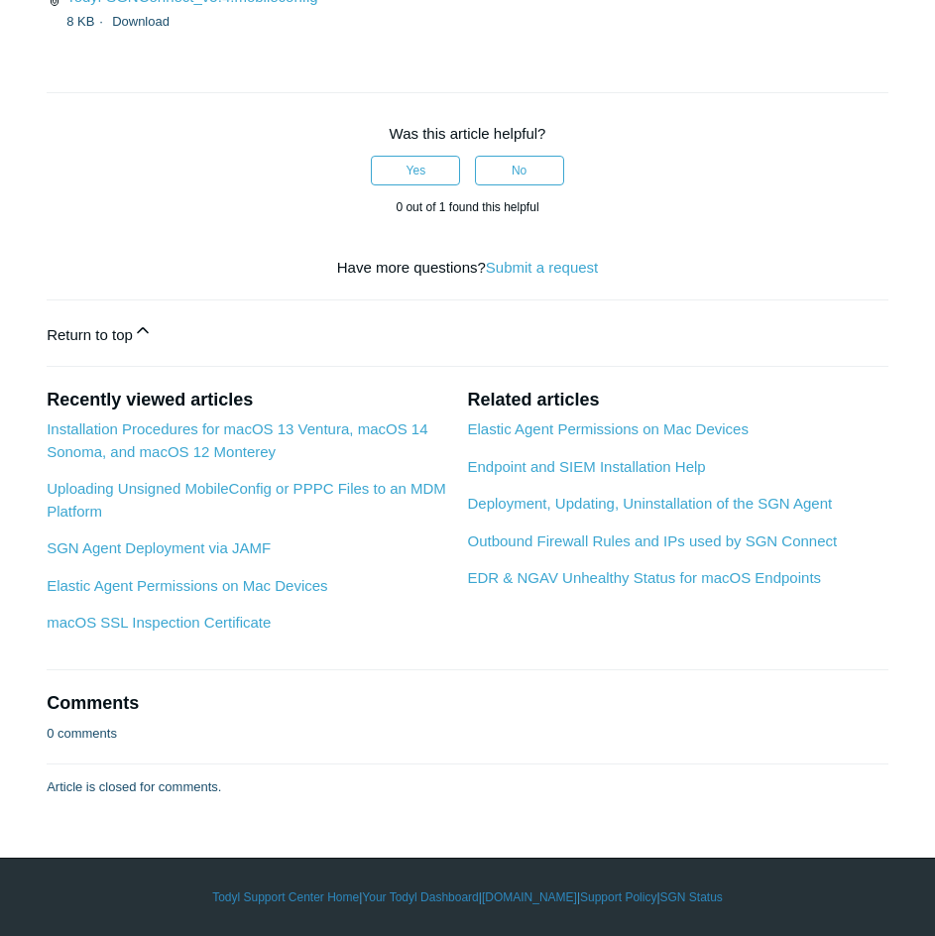
scroll to position [4164, 0]
drag, startPoint x: 48, startPoint y: 288, endPoint x: 819, endPoint y: 341, distance: 773.0
copy p "Additional permissions are required for the EDR / SEM features to protect the d…"
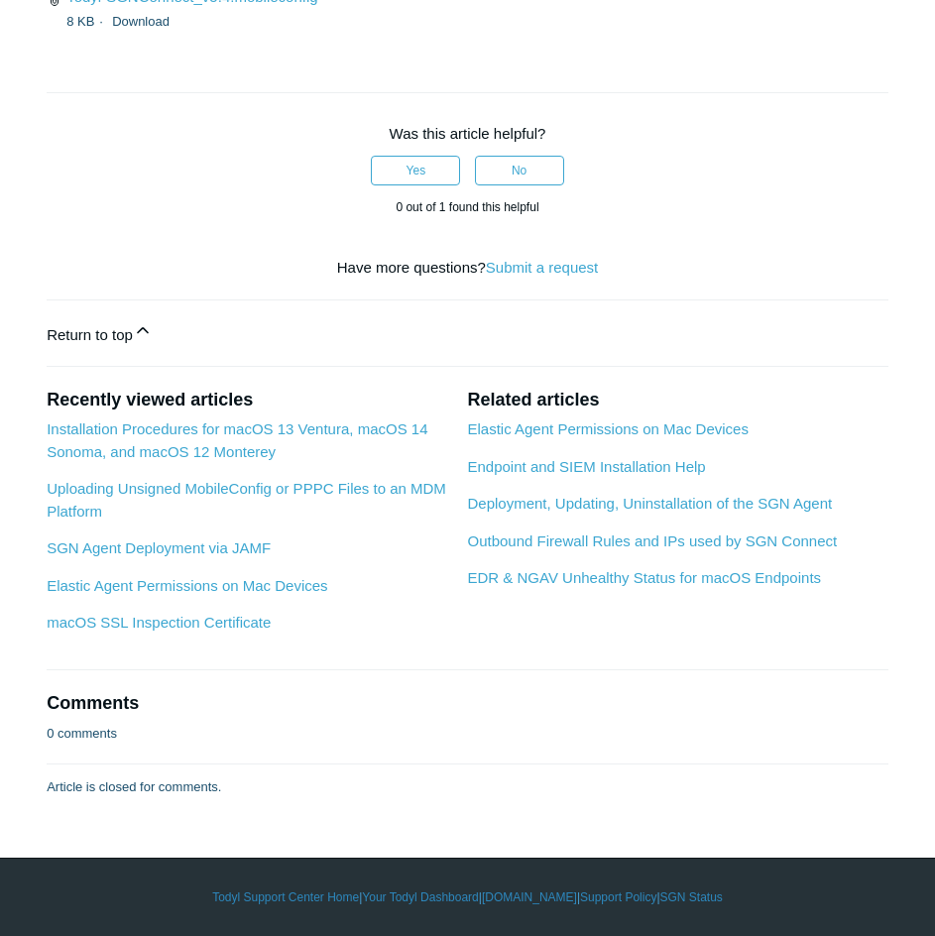
drag, startPoint x: 56, startPoint y: 427, endPoint x: 624, endPoint y: 449, distance: 568.4
copy td "Note : There can be a delay between the previous steps and when these next step…"
drag, startPoint x: 49, startPoint y: 133, endPoint x: 336, endPoint y: 174, distance: 290.5
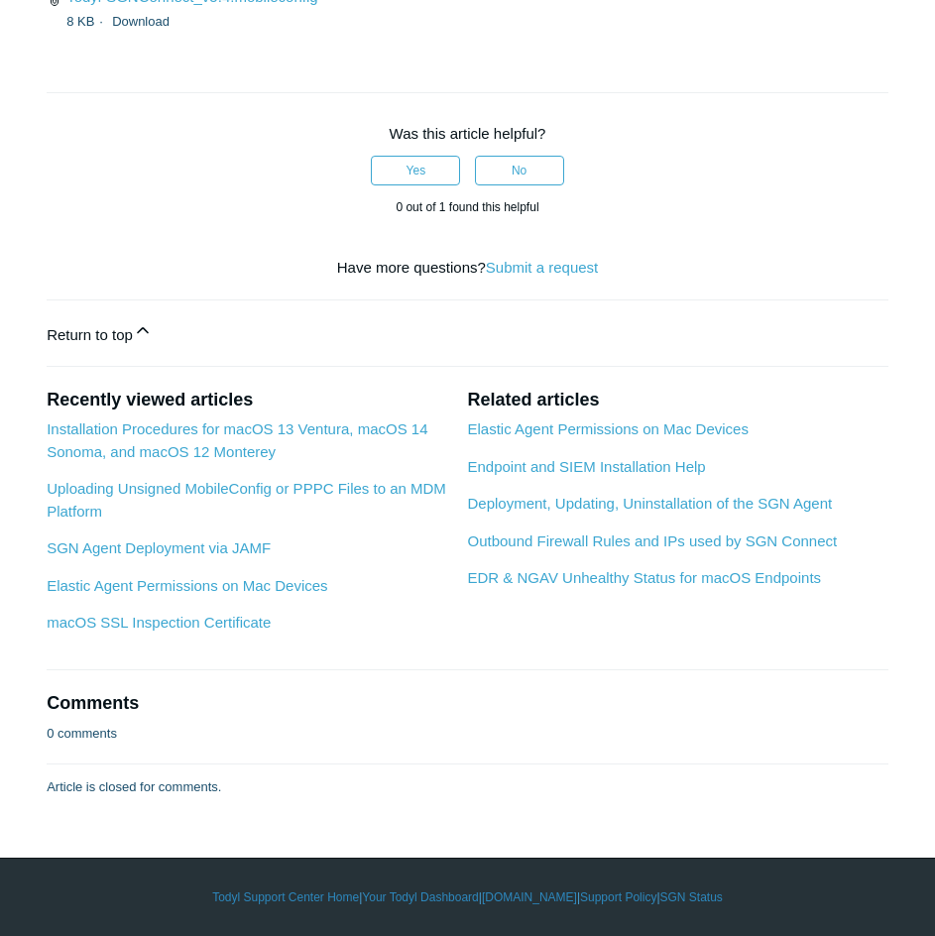
copy div "Once the Elastic EDR Components have been activated, the following notification…"
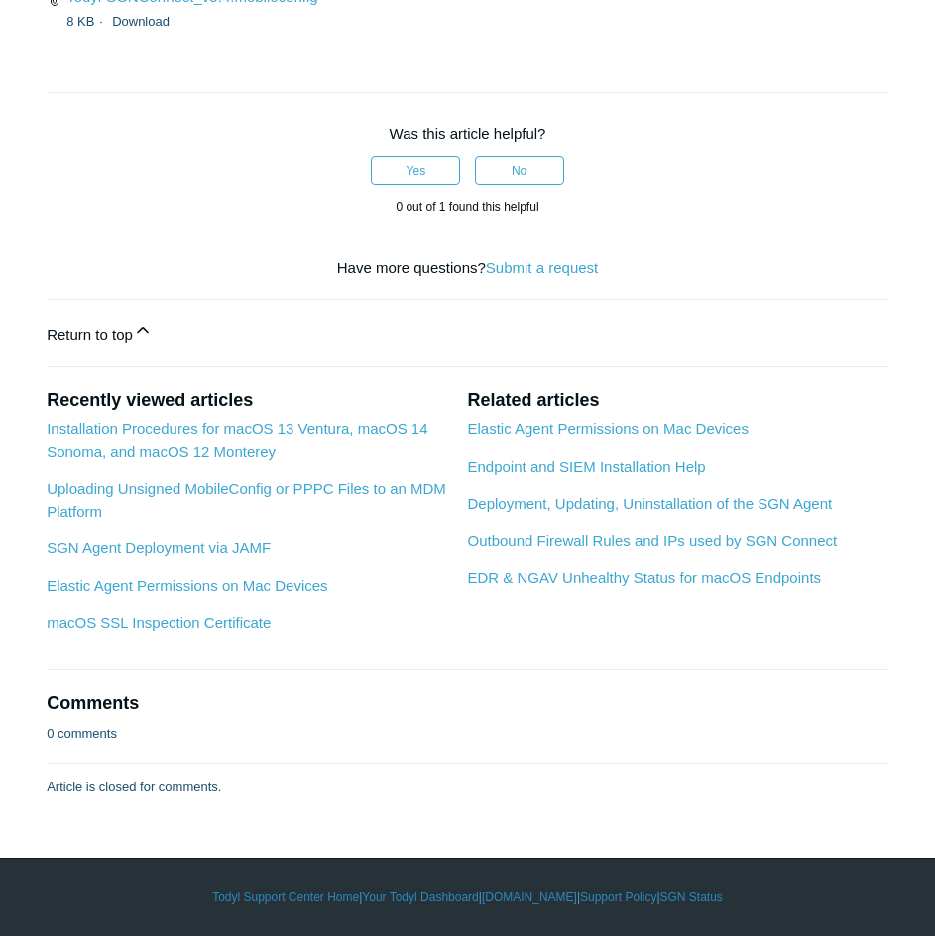
scroll to position [4758, 0]
copy li "In the Full Disk Access window , toggle co.elastic & elastic-endpoint when they…"
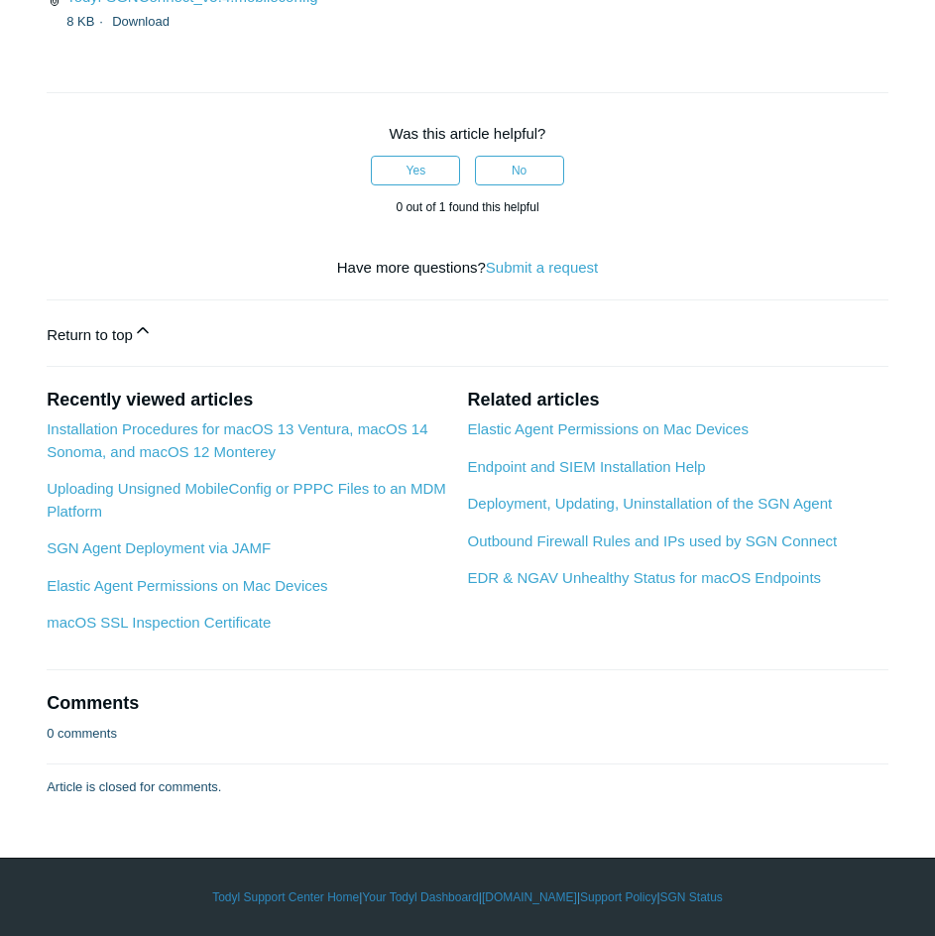
scroll to position [5353, 0]
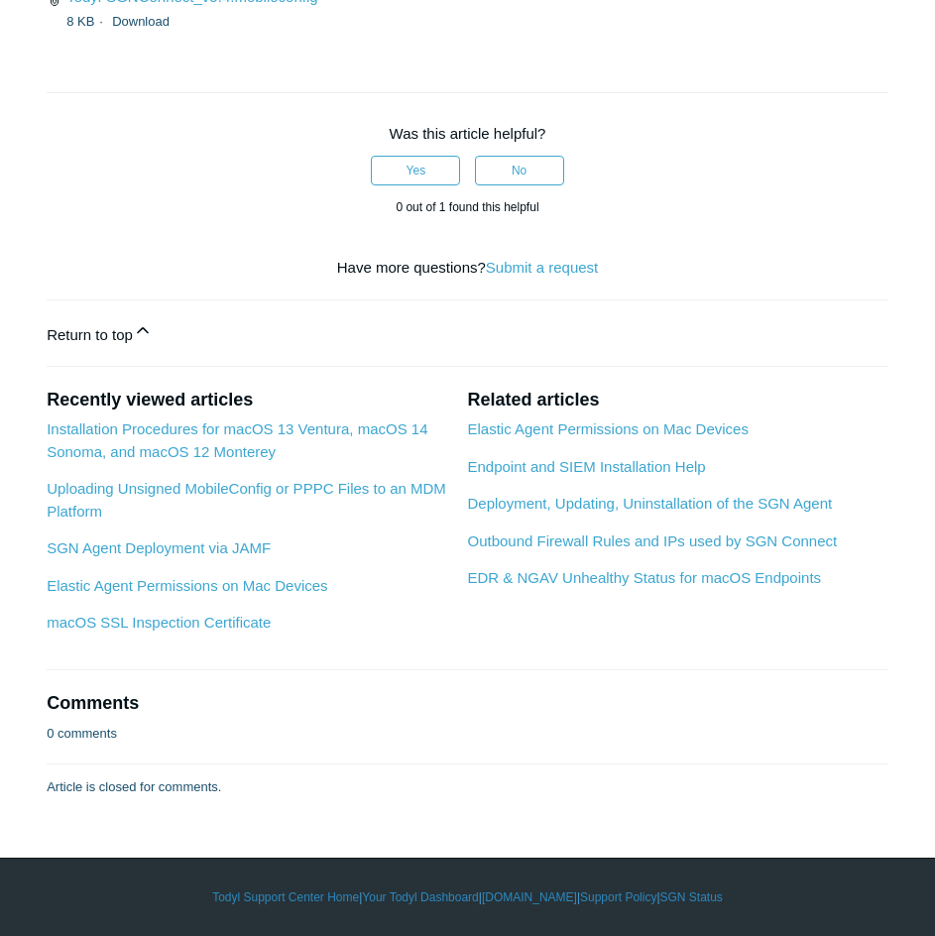
drag, startPoint x: 90, startPoint y: 153, endPoint x: 508, endPoint y: 197, distance: 419.7
